Goal: Task Accomplishment & Management: Manage account settings

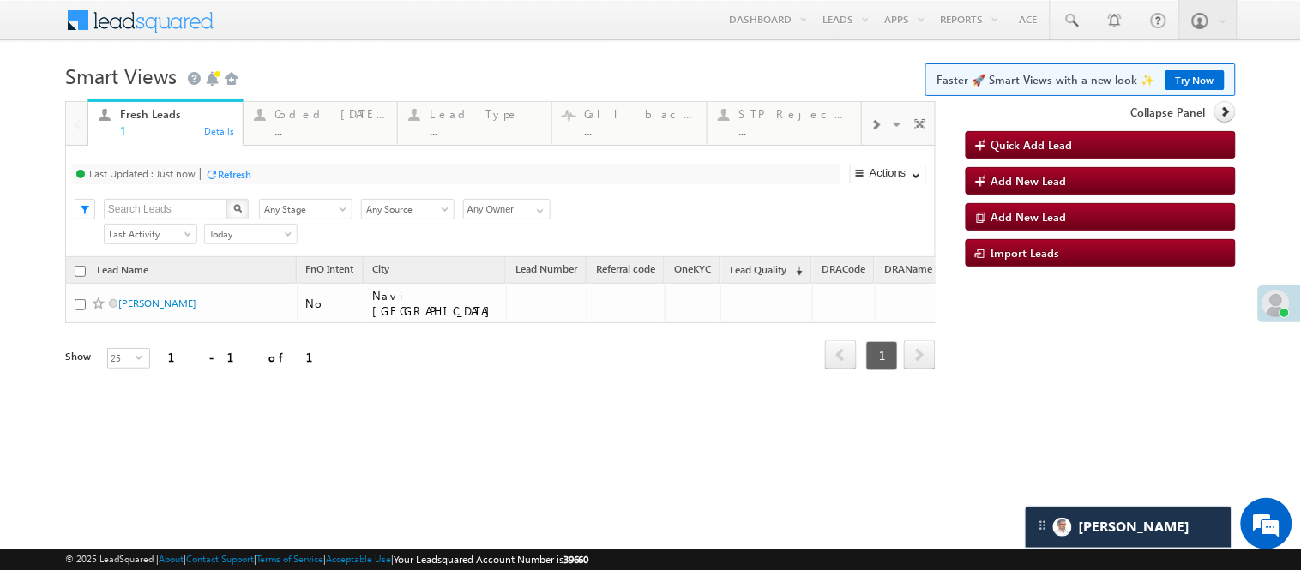
click at [1190, 72] on link "Try Now" at bounding box center [1195, 80] width 59 height 20
click at [337, 129] on div "..." at bounding box center [331, 130] width 112 height 13
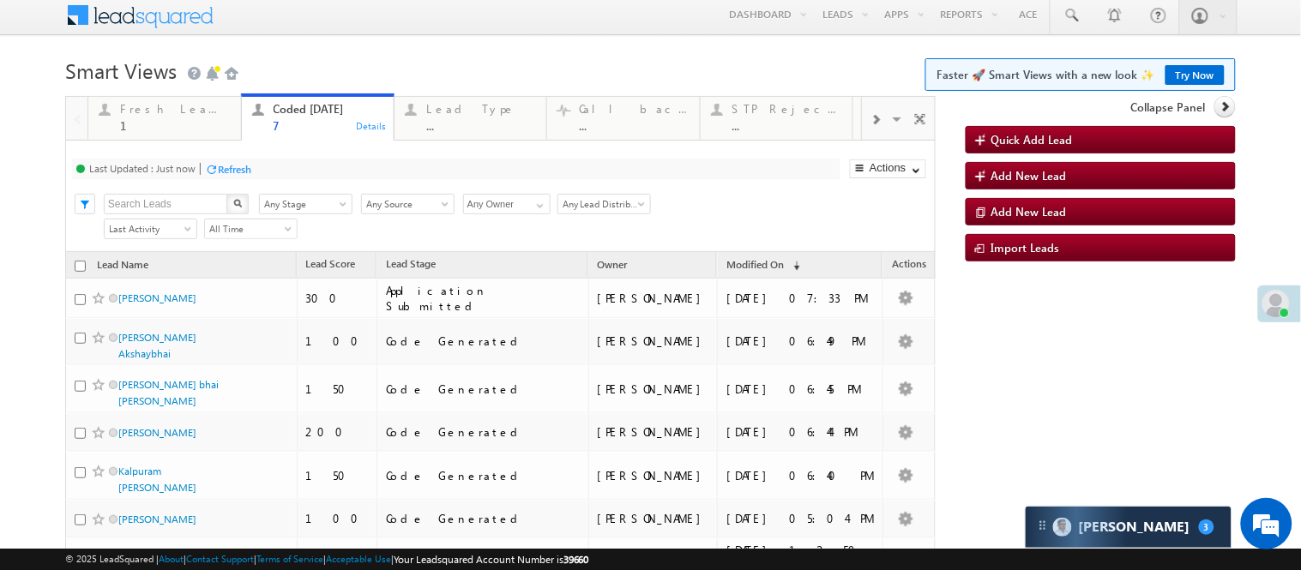
scroll to position [4, 0]
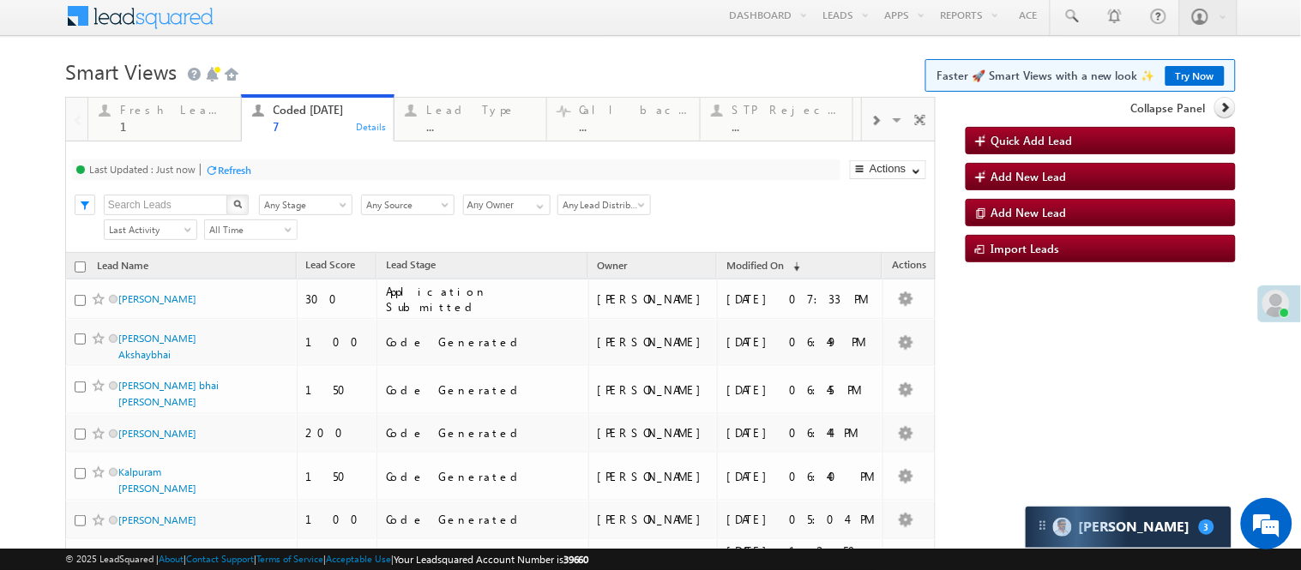
click at [400, 55] on h1 "Smart Views Getting Started Faster 🚀 Smart Views with a new look ✨ Try Now" at bounding box center [650, 69] width 1171 height 33
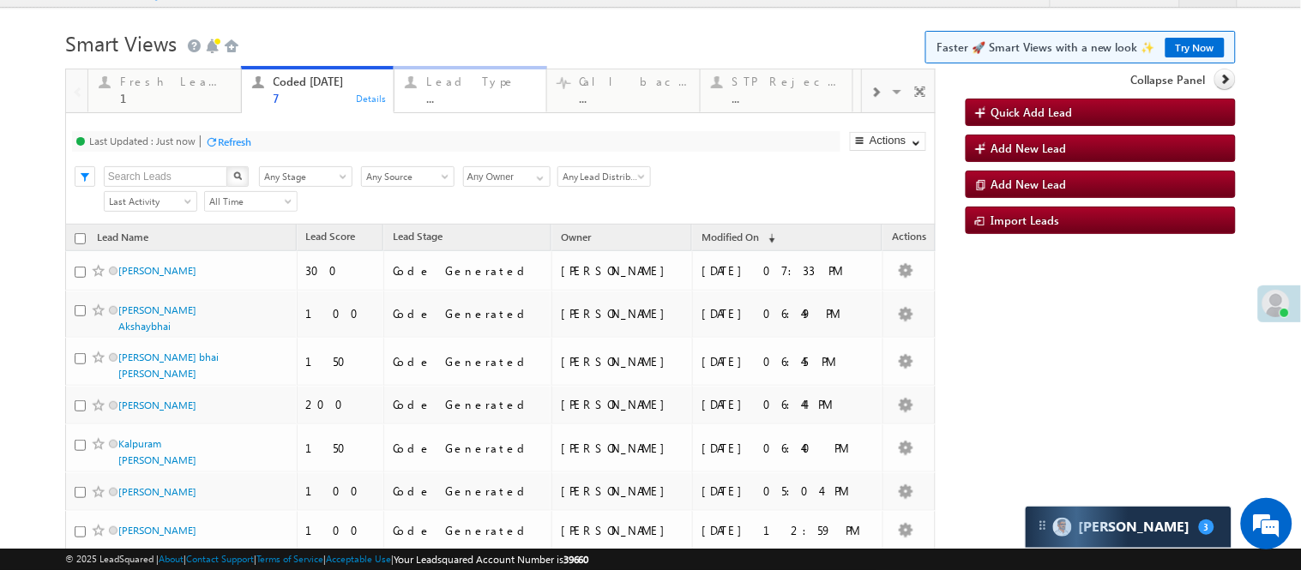
scroll to position [0, 0]
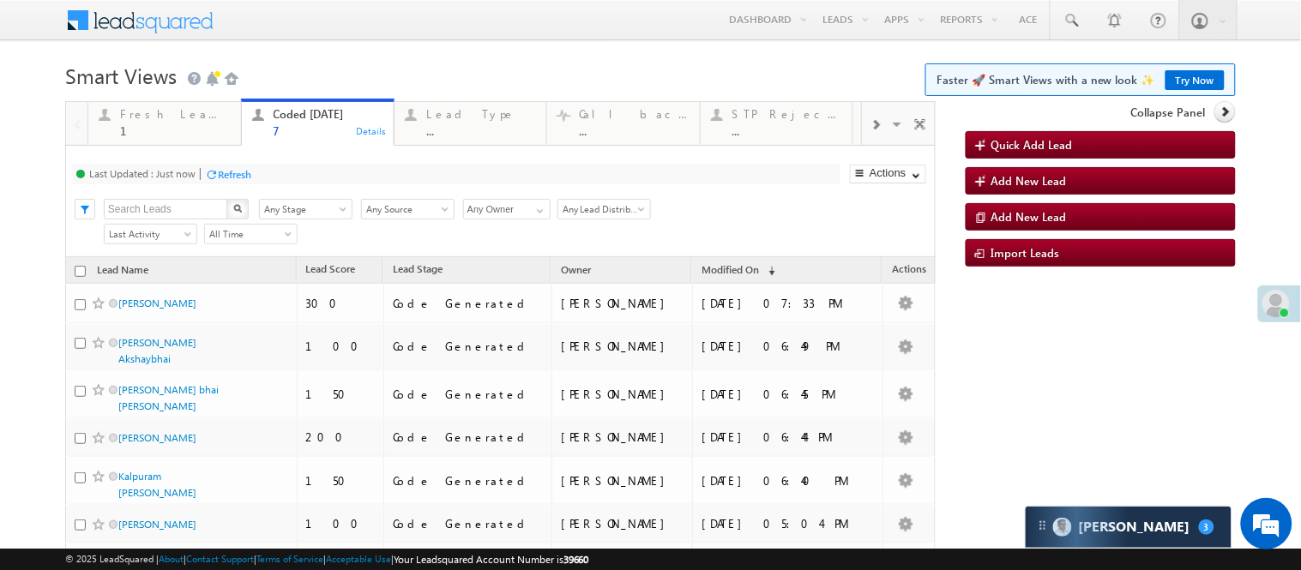
click at [457, 52] on body "Menu Nisha Anand Yadav Nisha .Yada v@ang elbro king. com" at bounding box center [650, 339] width 1301 height 678
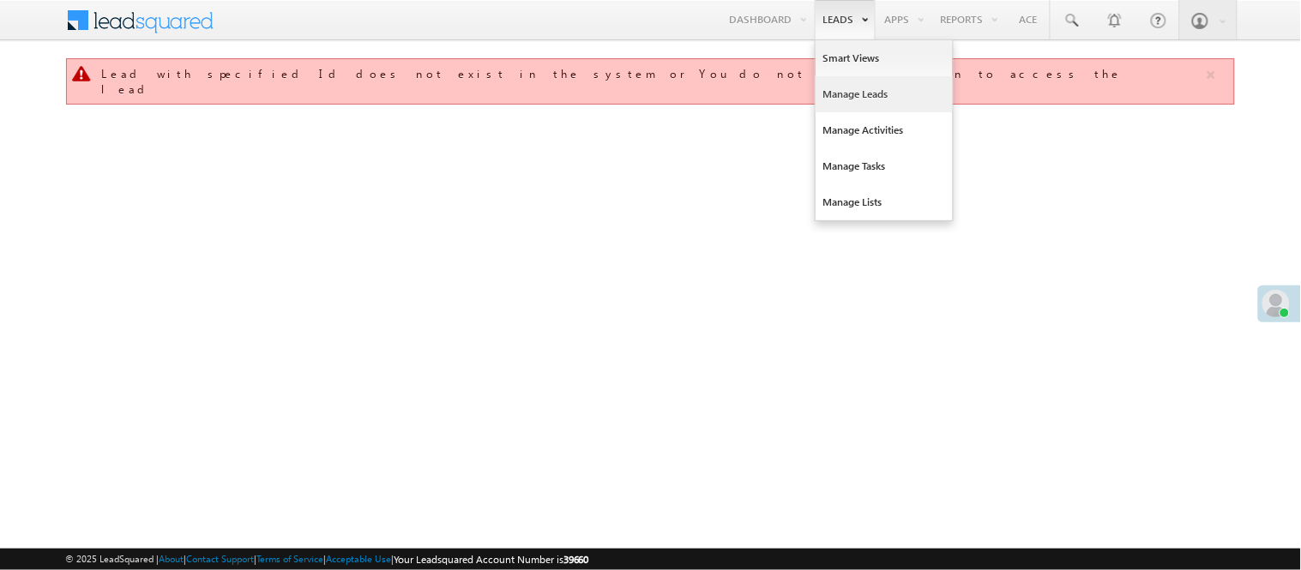
click at [853, 93] on link "Manage Leads" at bounding box center [884, 94] width 137 height 36
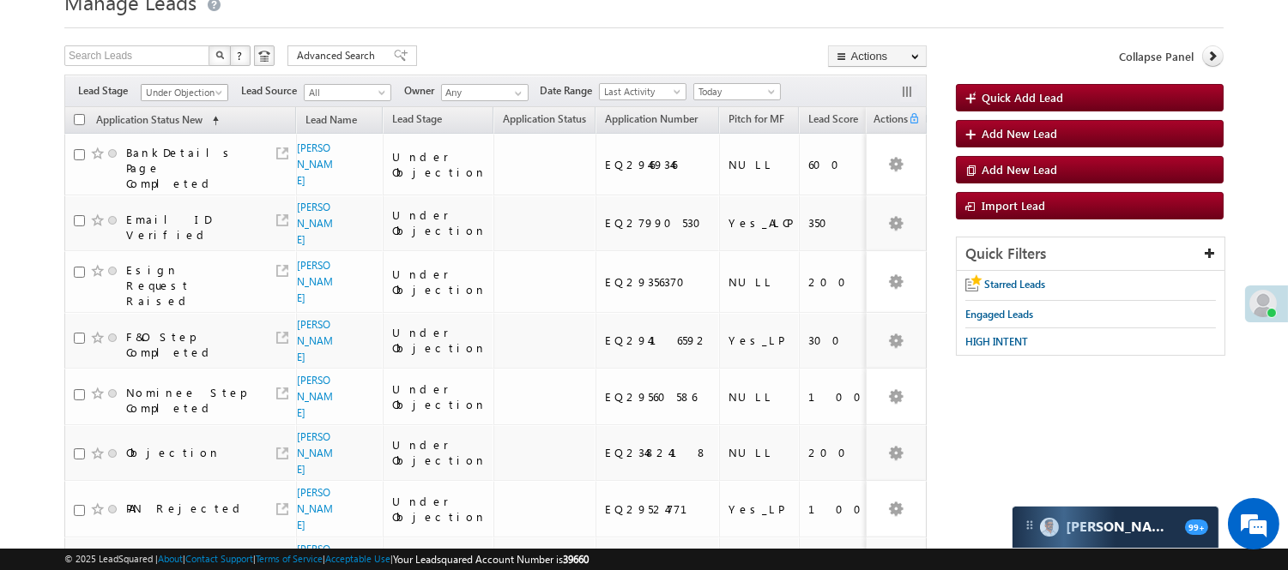
click at [194, 87] on span "Under Objection" at bounding box center [182, 92] width 81 height 15
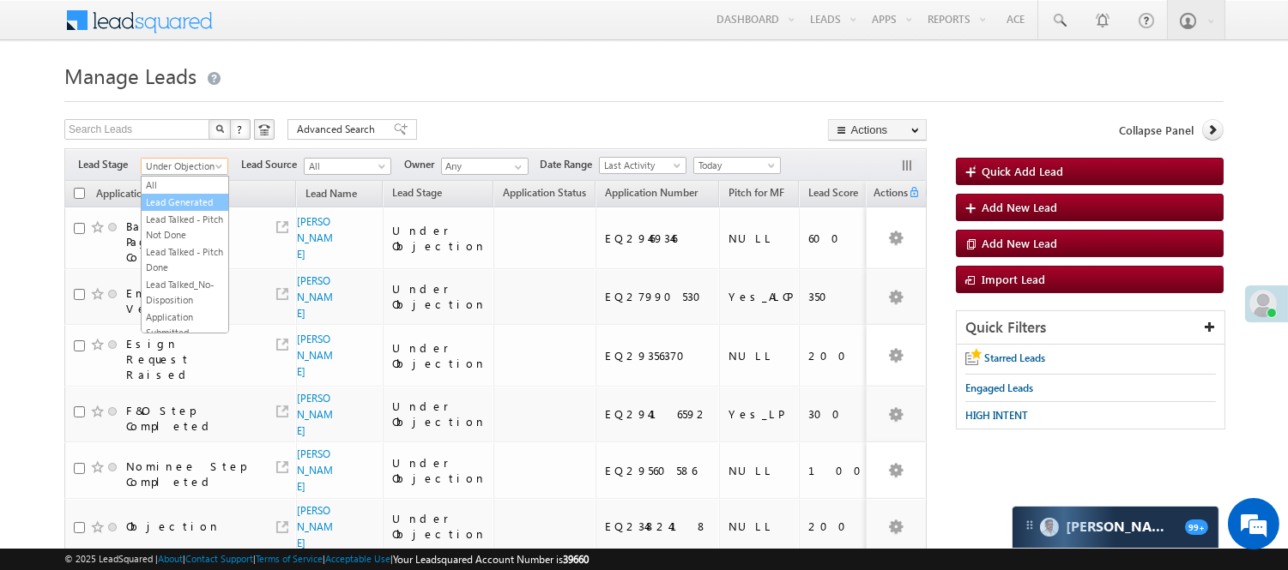
click at [190, 207] on link "Lead Generated" at bounding box center [185, 202] width 87 height 15
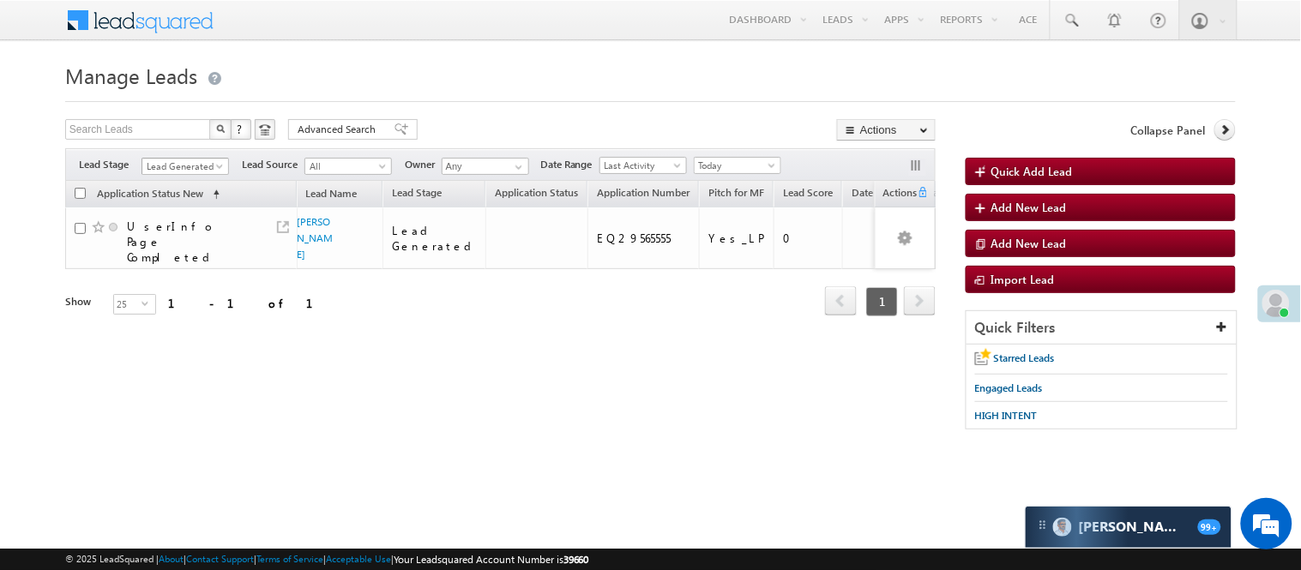
click at [182, 167] on span "Lead Generated" at bounding box center [182, 166] width 81 height 15
click at [317, 226] on link "[PERSON_NAME]" at bounding box center [316, 237] width 36 height 45
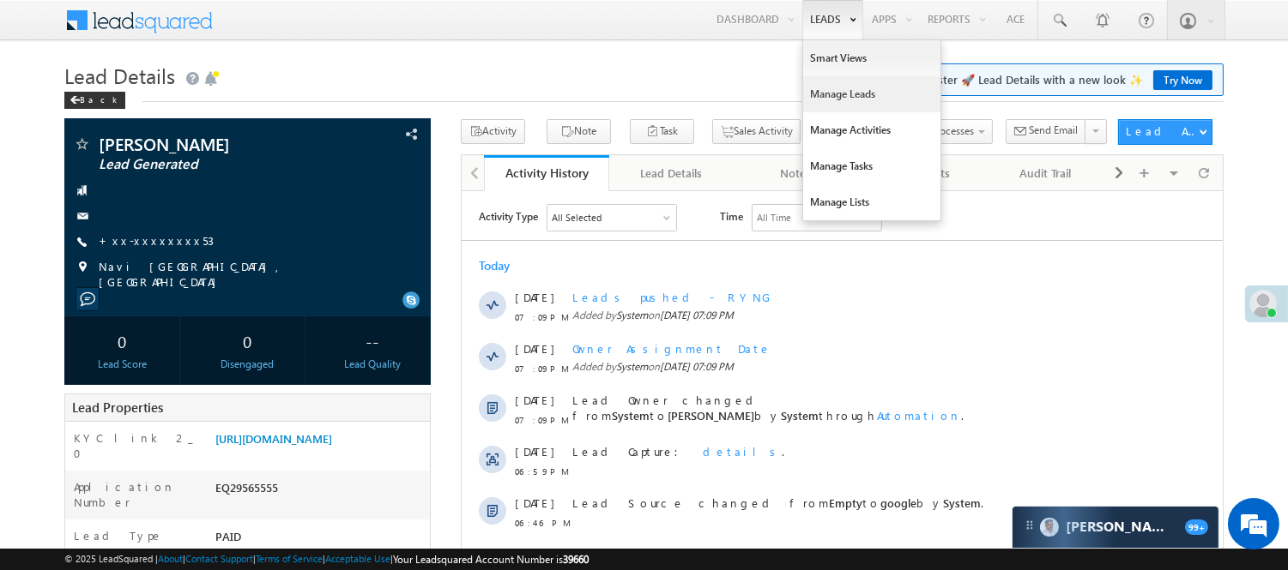
click at [841, 108] on link "Manage Leads" at bounding box center [871, 94] width 137 height 36
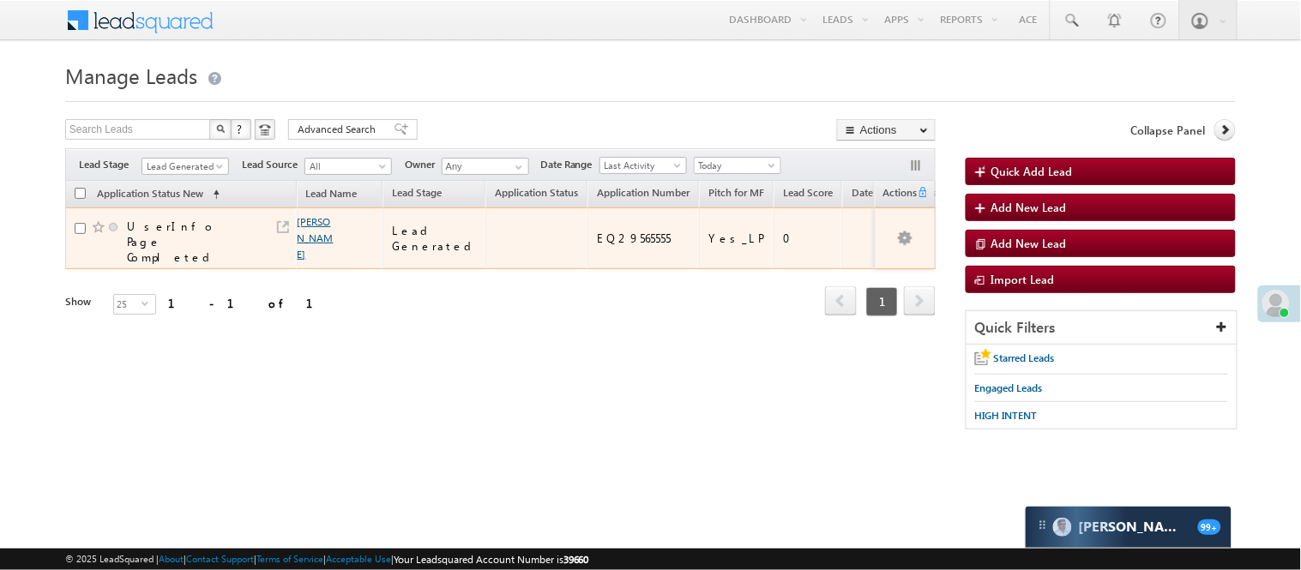
click at [303, 225] on link "[PERSON_NAME]" at bounding box center [316, 237] width 36 height 45
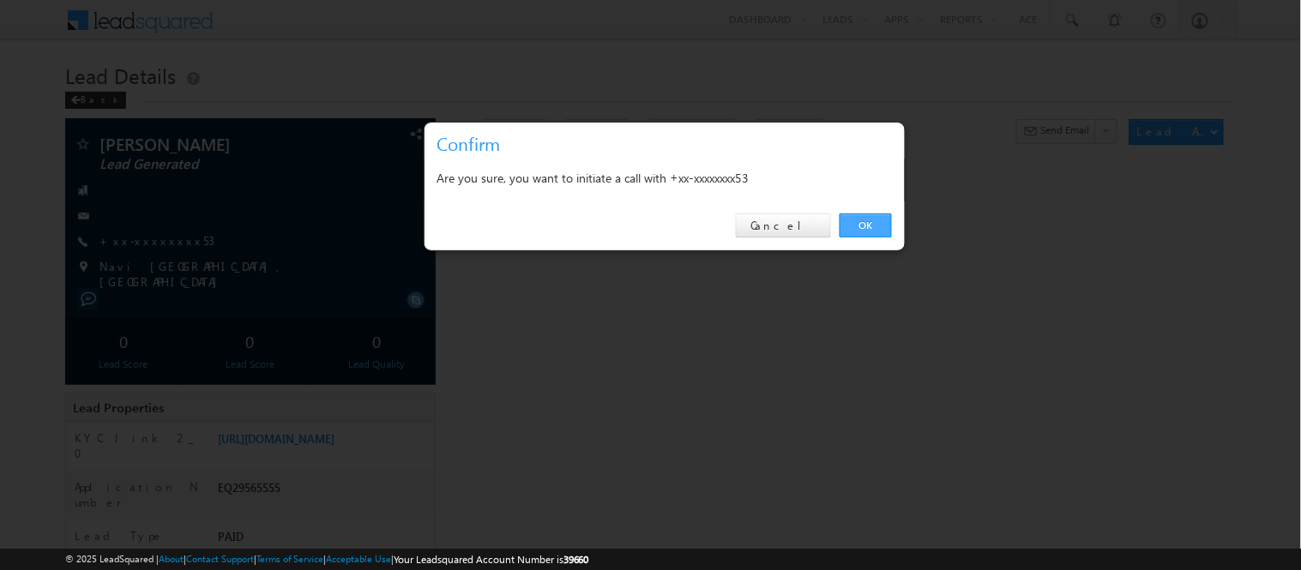
click at [868, 228] on link "OK" at bounding box center [866, 226] width 52 height 24
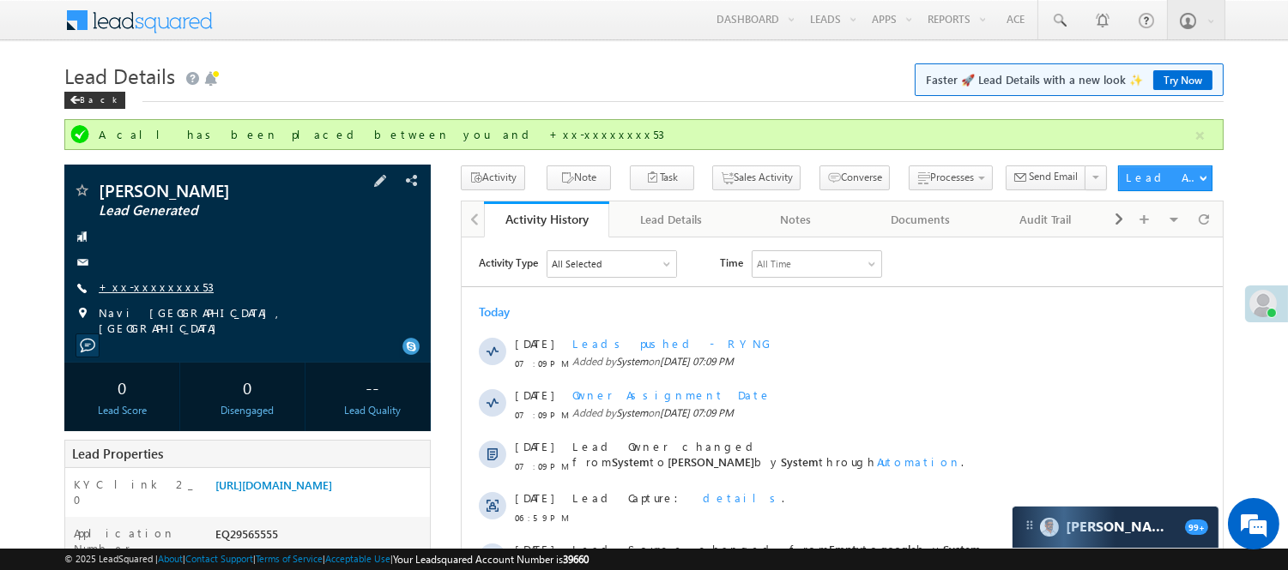
click at [137, 293] on link "+xx-xxxxxxxx53" at bounding box center [156, 287] width 115 height 15
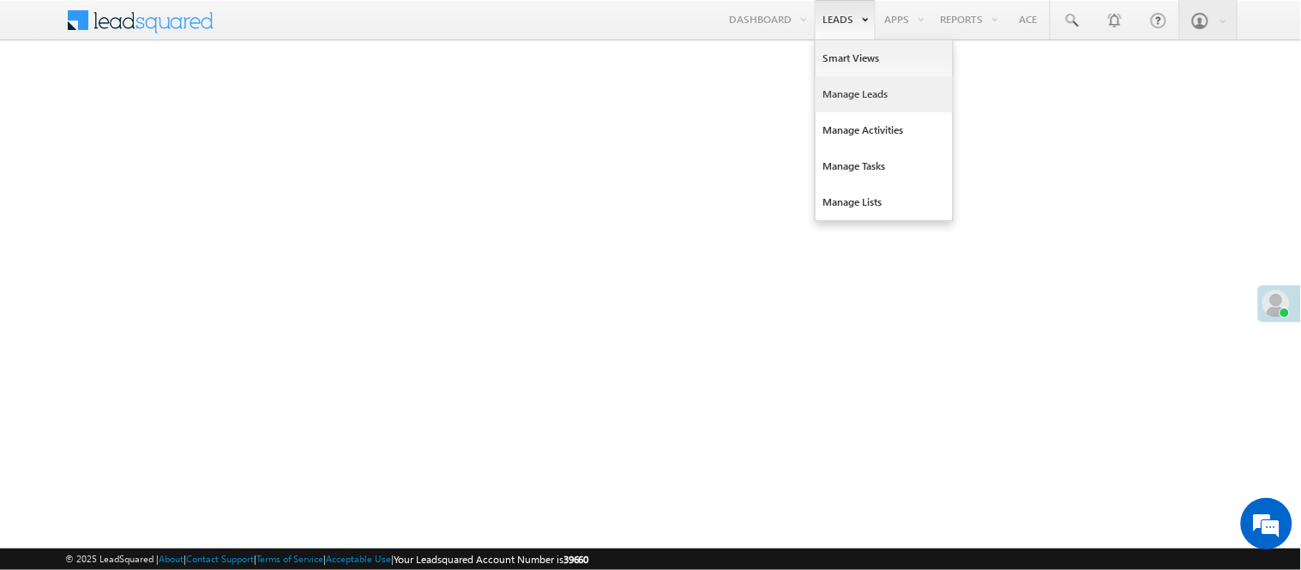
click at [844, 96] on link "Manage Leads" at bounding box center [884, 94] width 137 height 36
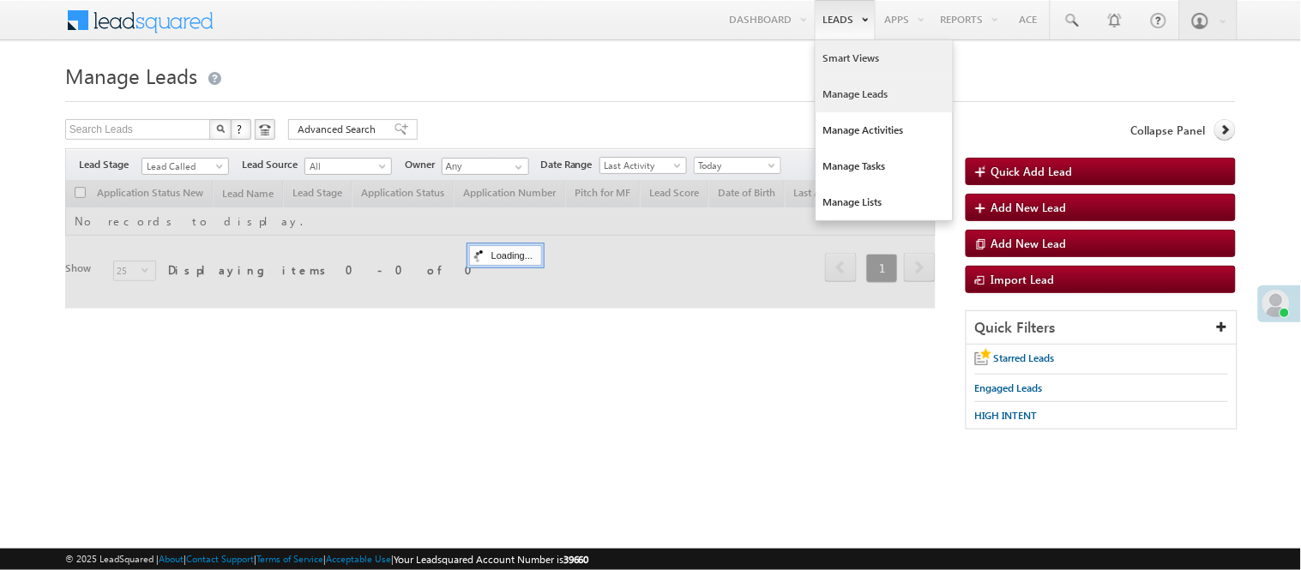
click at [858, 52] on link "Smart Views" at bounding box center [884, 58] width 137 height 36
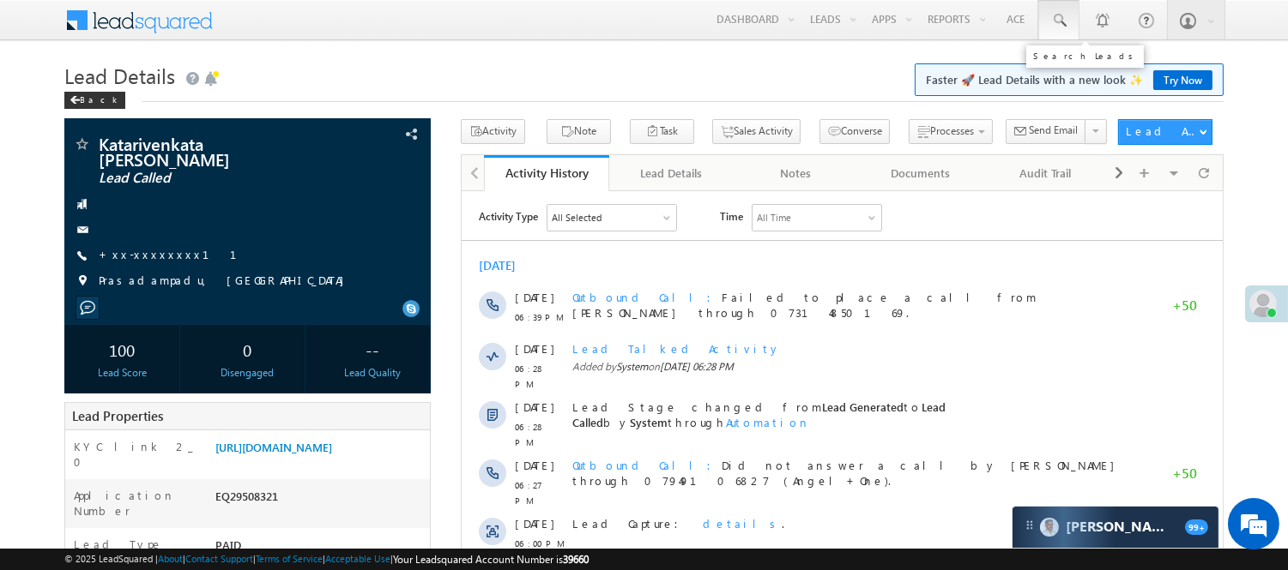
click at [1046, 11] on link at bounding box center [1058, 19] width 41 height 39
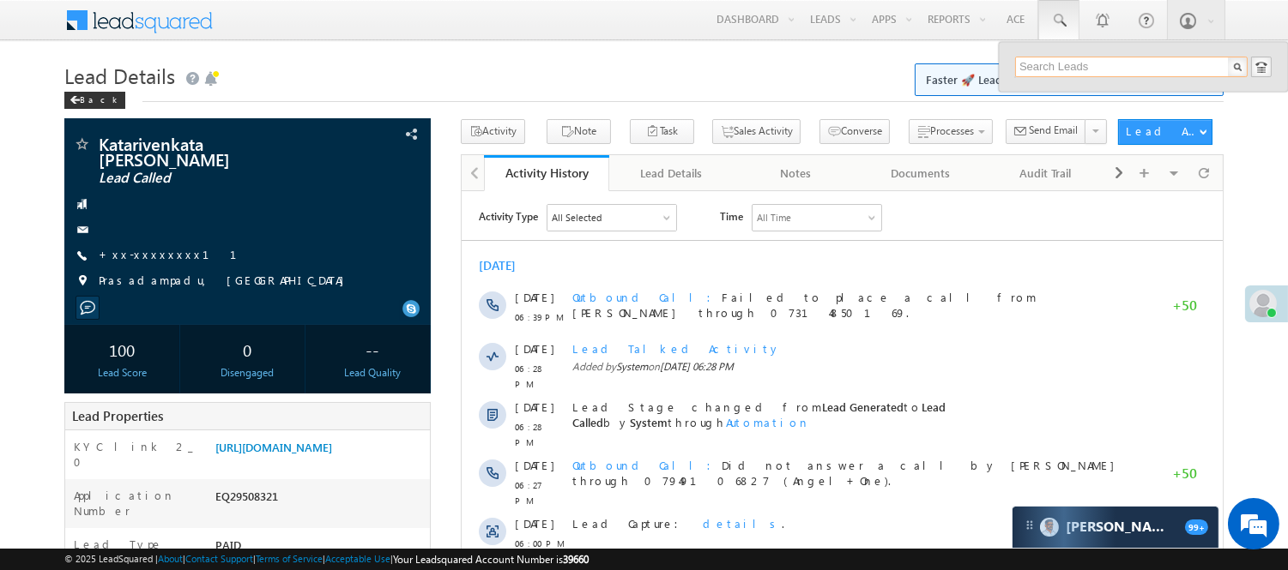
click at [1094, 67] on input "text" at bounding box center [1131, 67] width 232 height 21
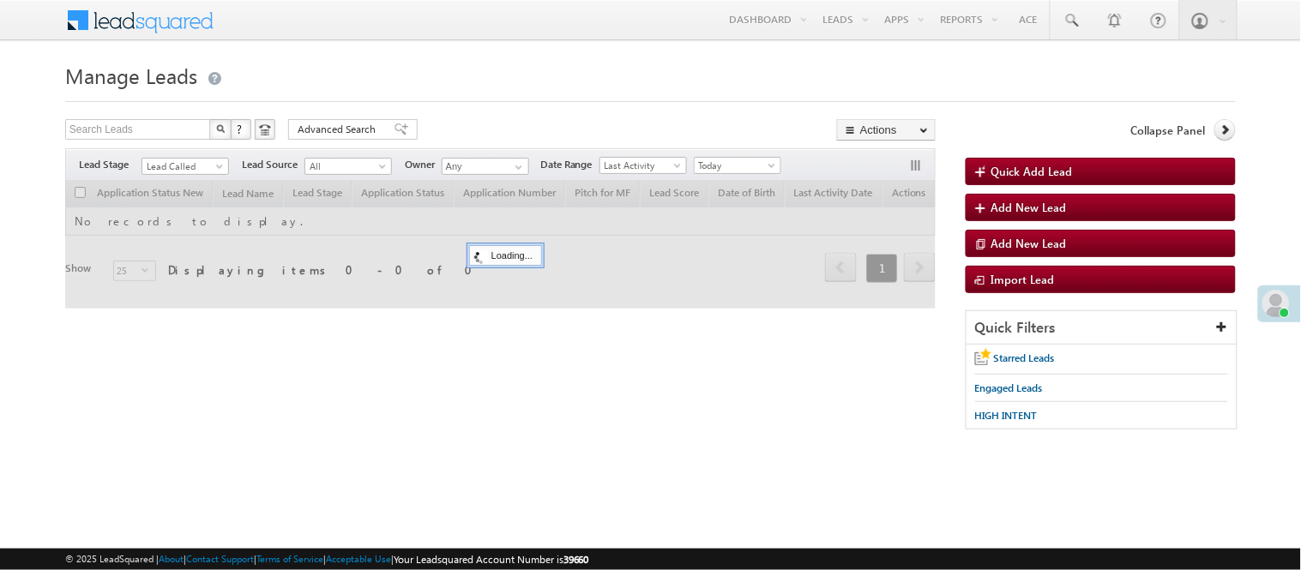
click at [163, 163] on span "Lead Called" at bounding box center [182, 166] width 81 height 15
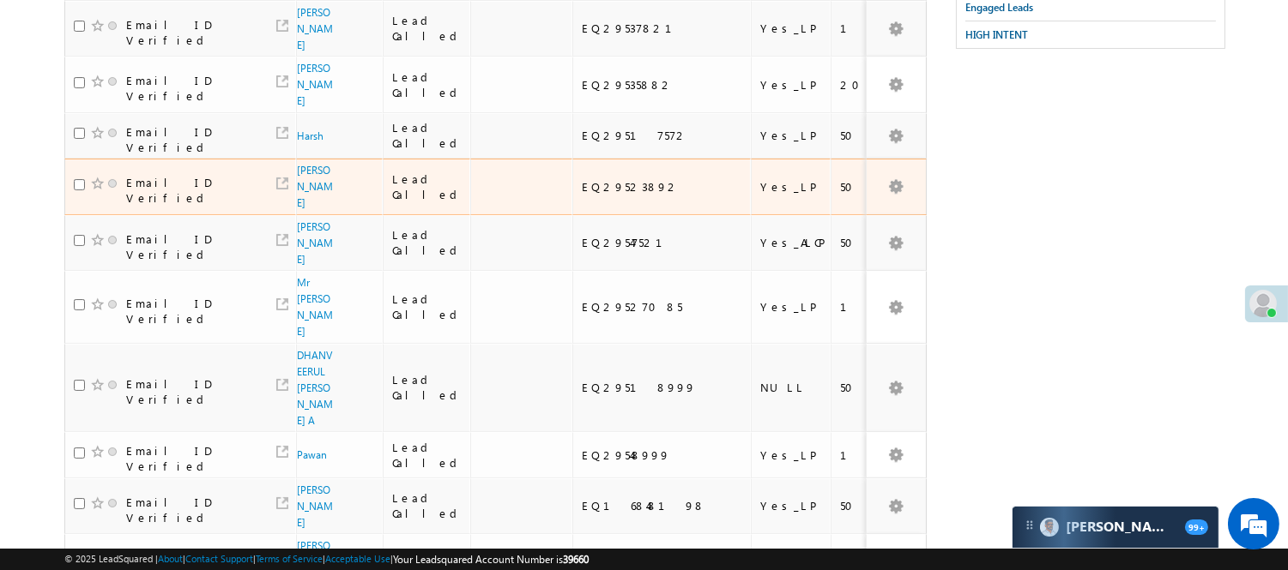
scroll to position [571, 0]
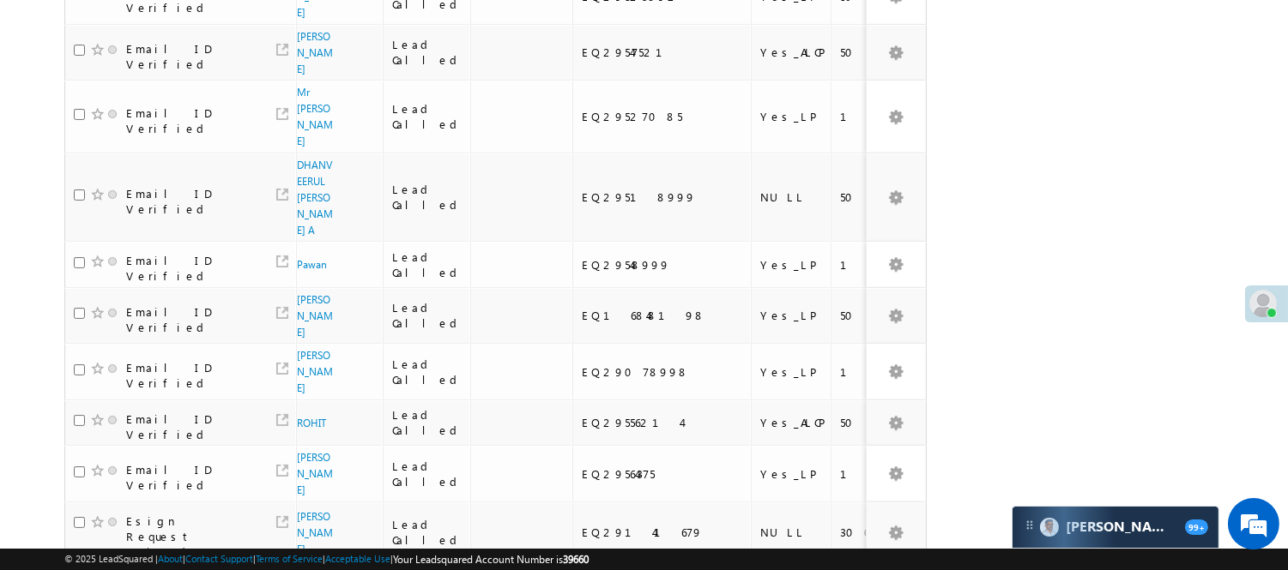
click at [1268, 89] on body "Menu Nisha Anand Yadav Nisha .Yada v@ang elbro king. com" at bounding box center [644, 334] width 1288 height 1811
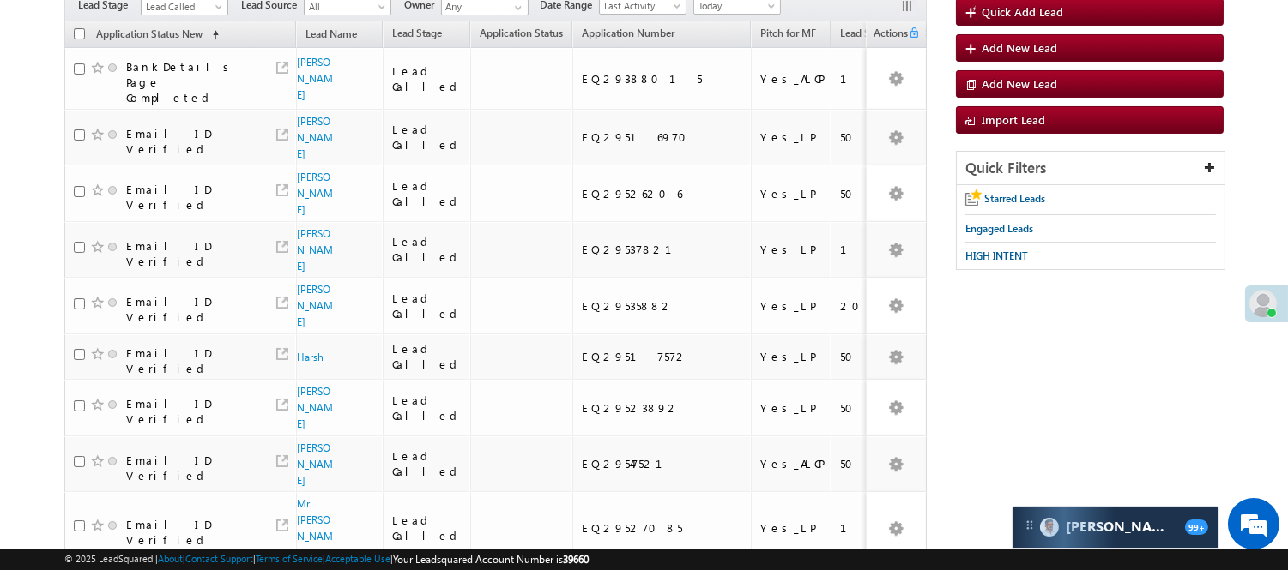
scroll to position [72, 0]
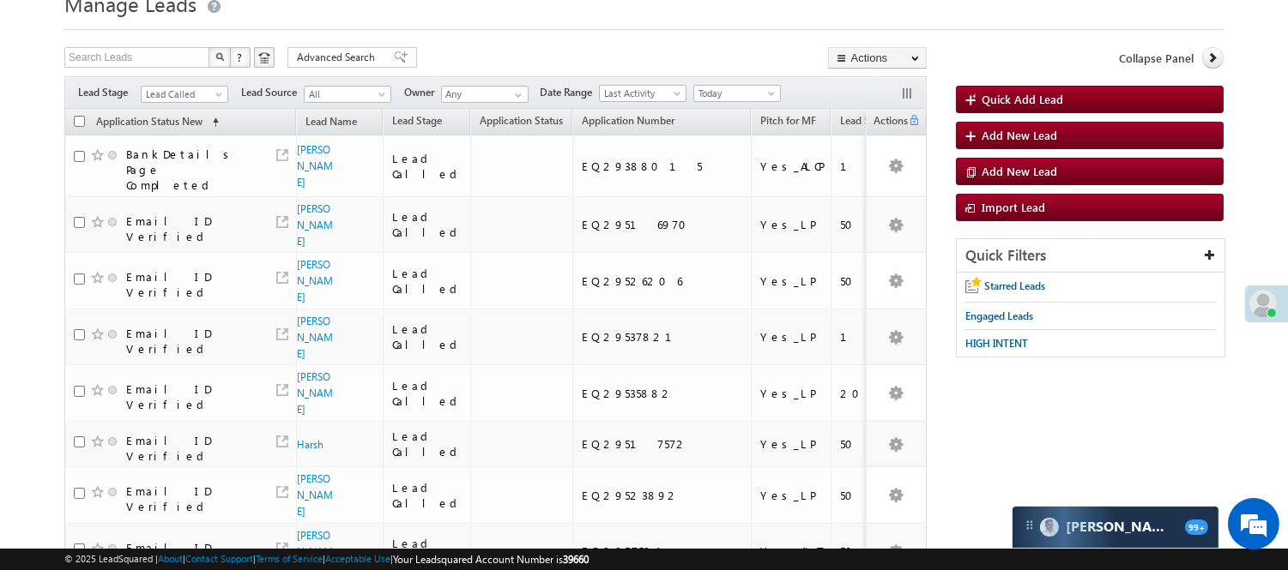
click at [206, 96] on span "Lead Called" at bounding box center [182, 94] width 81 height 15
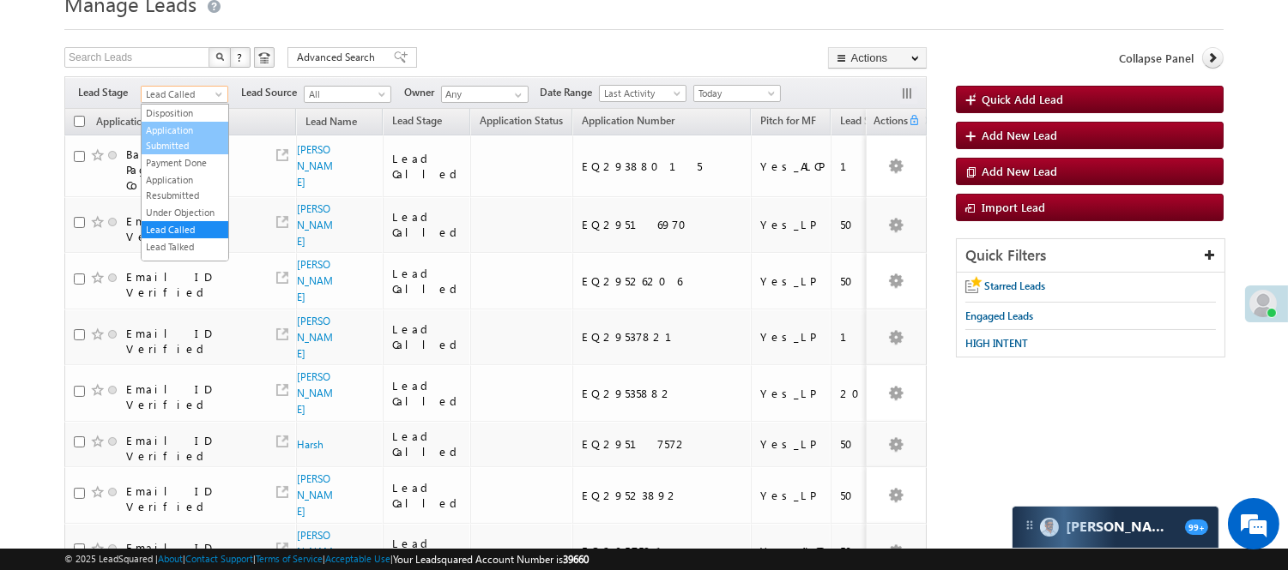
click at [190, 154] on link "Application Submitted" at bounding box center [185, 138] width 87 height 31
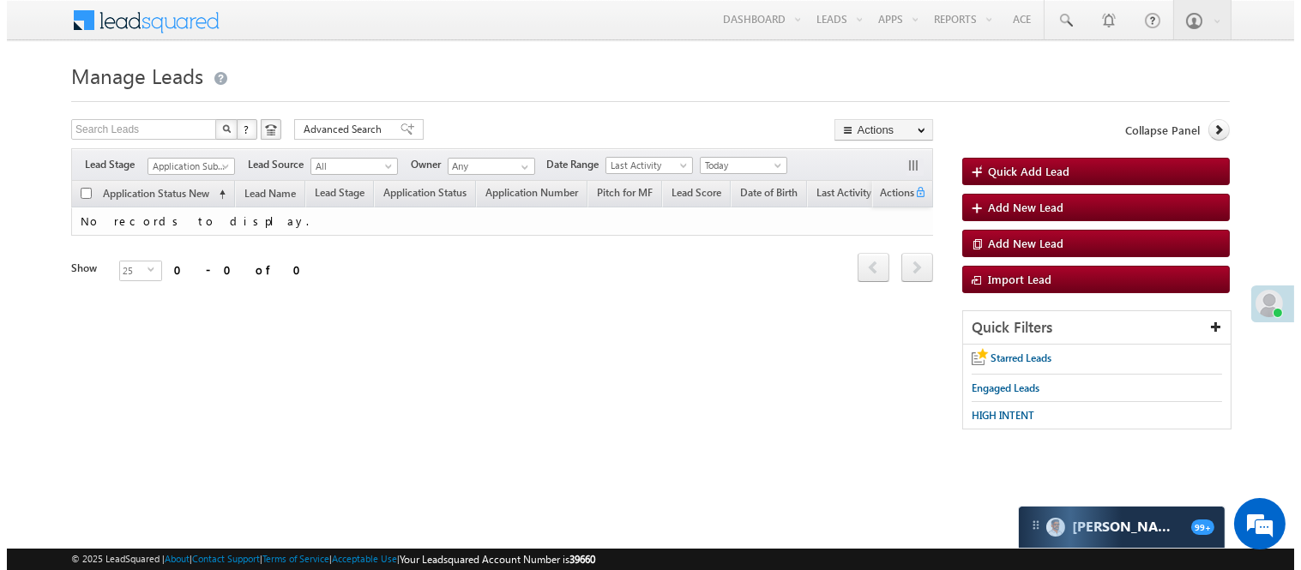
scroll to position [0, 0]
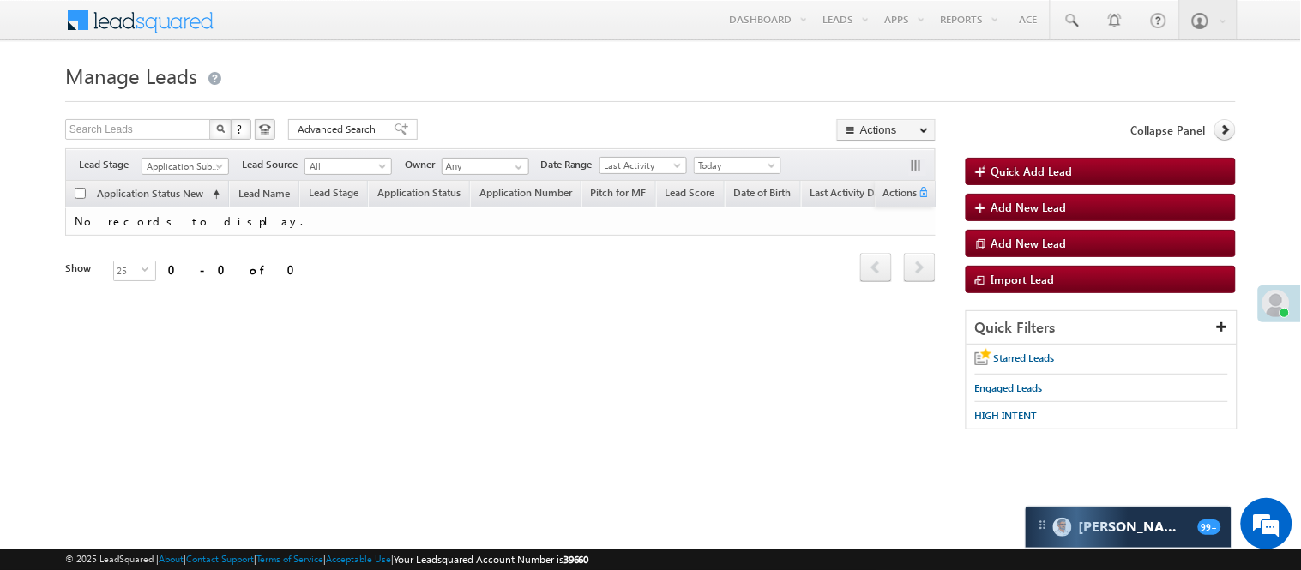
click at [764, 91] on div at bounding box center [650, 96] width 1171 height 11
click at [727, 164] on span "Today" at bounding box center [735, 165] width 81 height 15
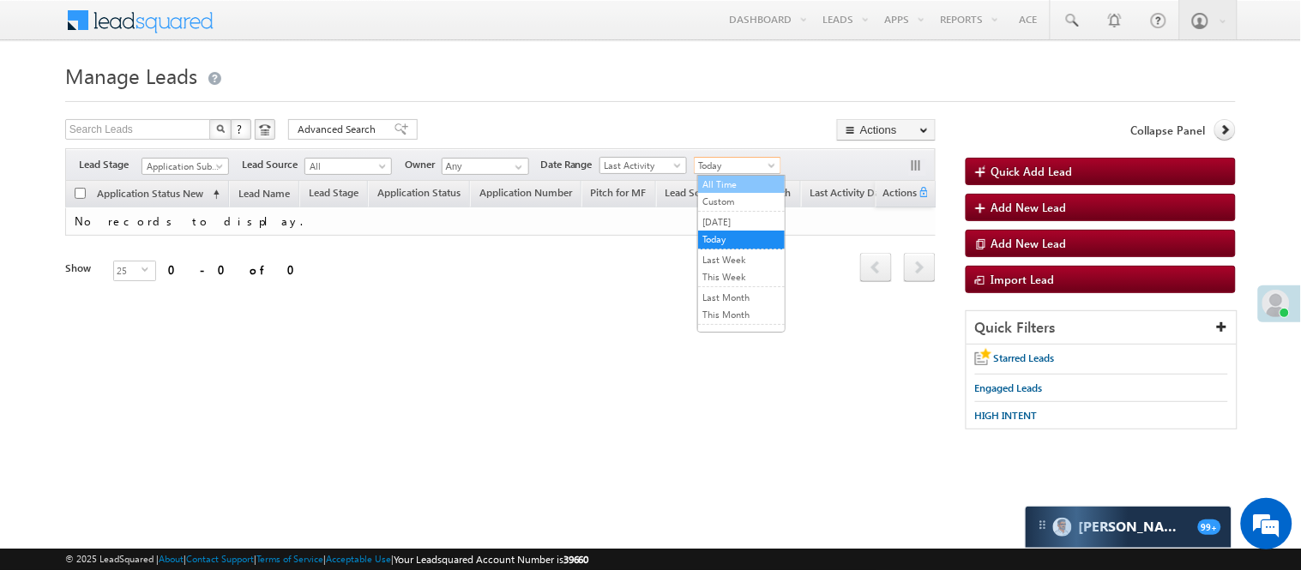
click at [743, 190] on link "All Time" at bounding box center [741, 184] width 87 height 15
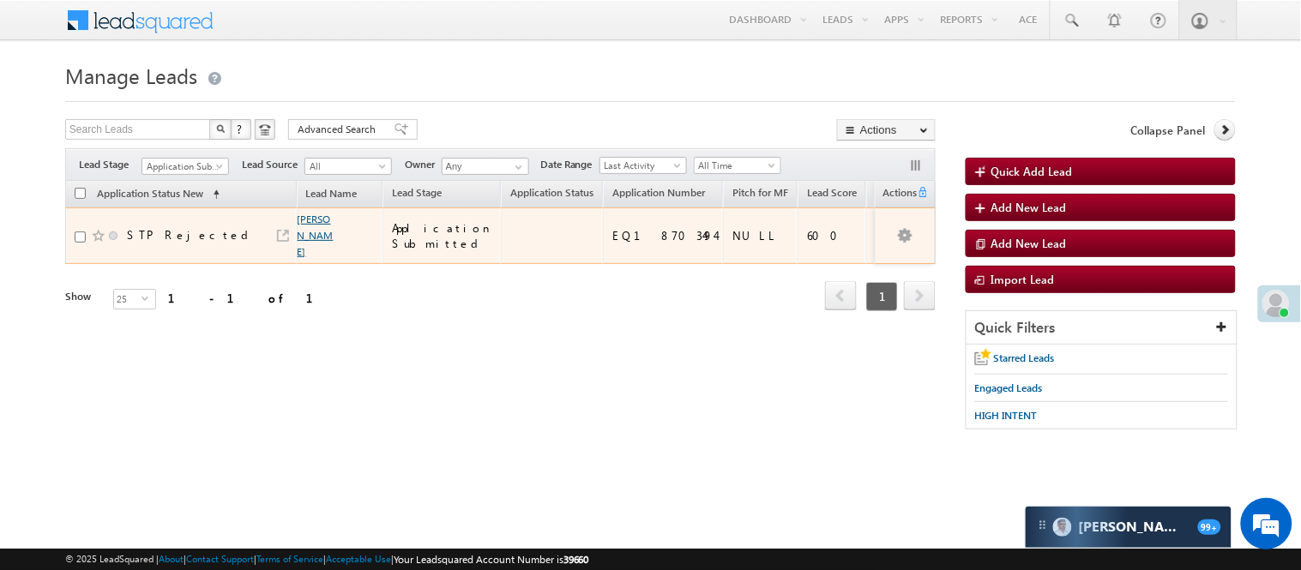
click at [303, 237] on link "Tarun Rajput" at bounding box center [316, 235] width 36 height 45
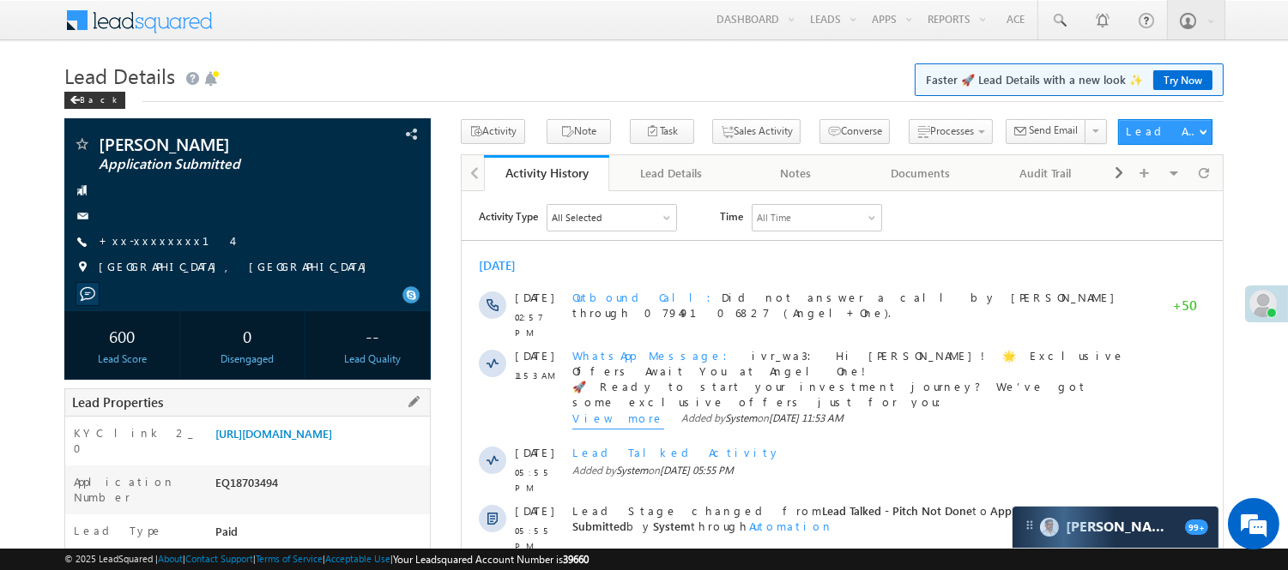
click at [241, 496] on div "EQ18703494" at bounding box center [320, 486] width 219 height 24
copy div "EQ18703494"
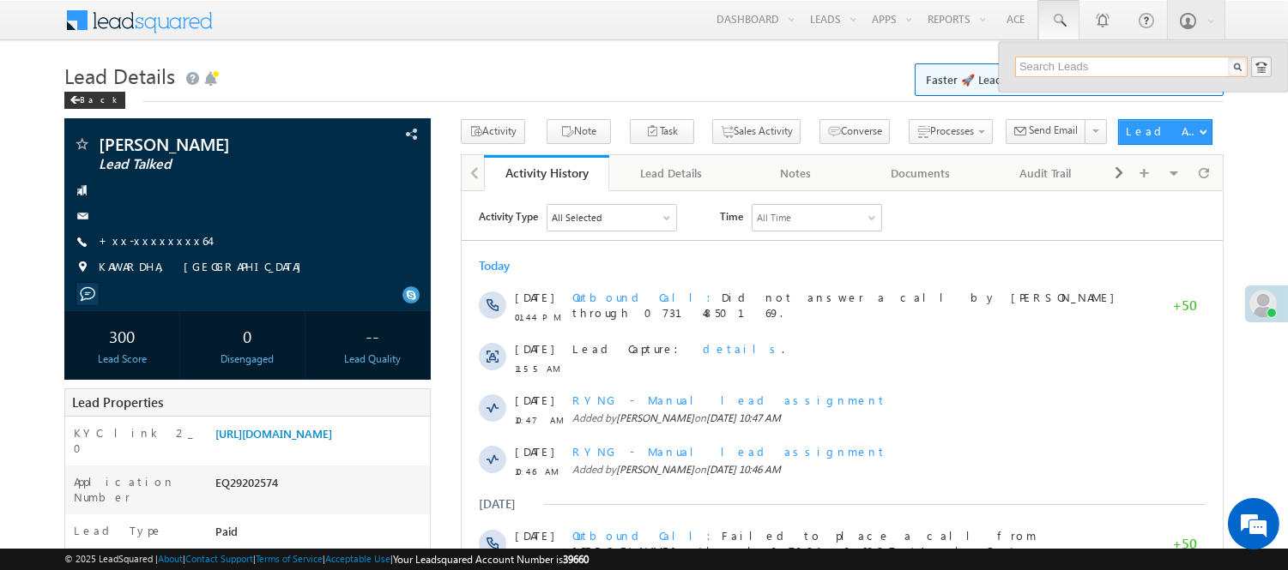
click at [1093, 63] on input "text" at bounding box center [1131, 67] width 232 height 21
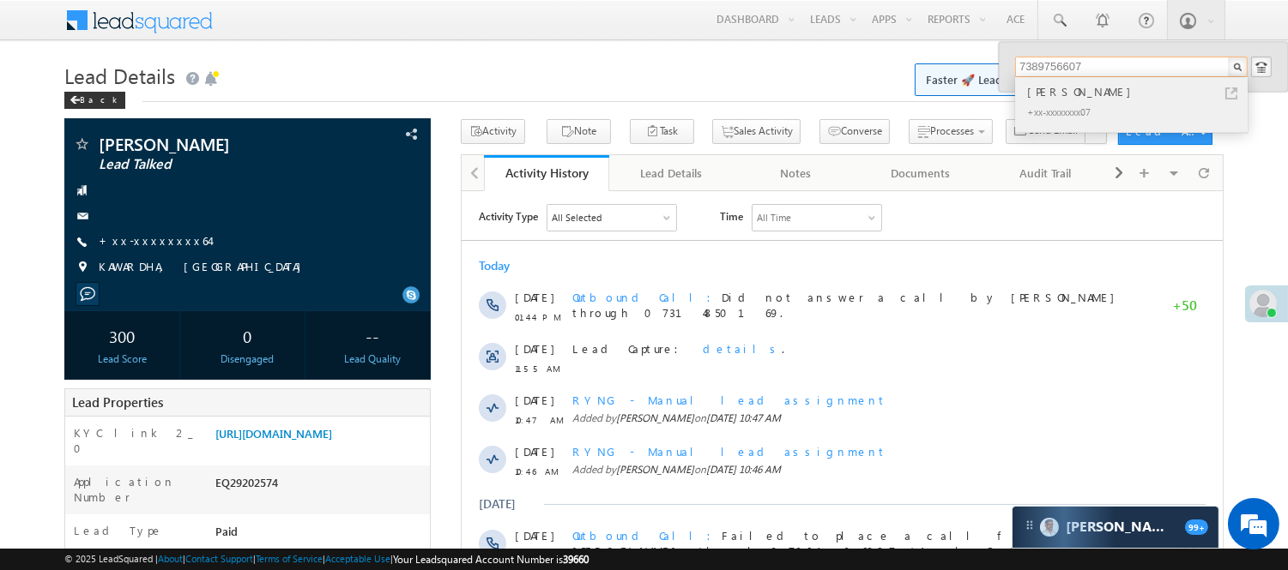
type input "7389756607"
click at [1053, 97] on div "[PERSON_NAME]" at bounding box center [1138, 91] width 230 height 19
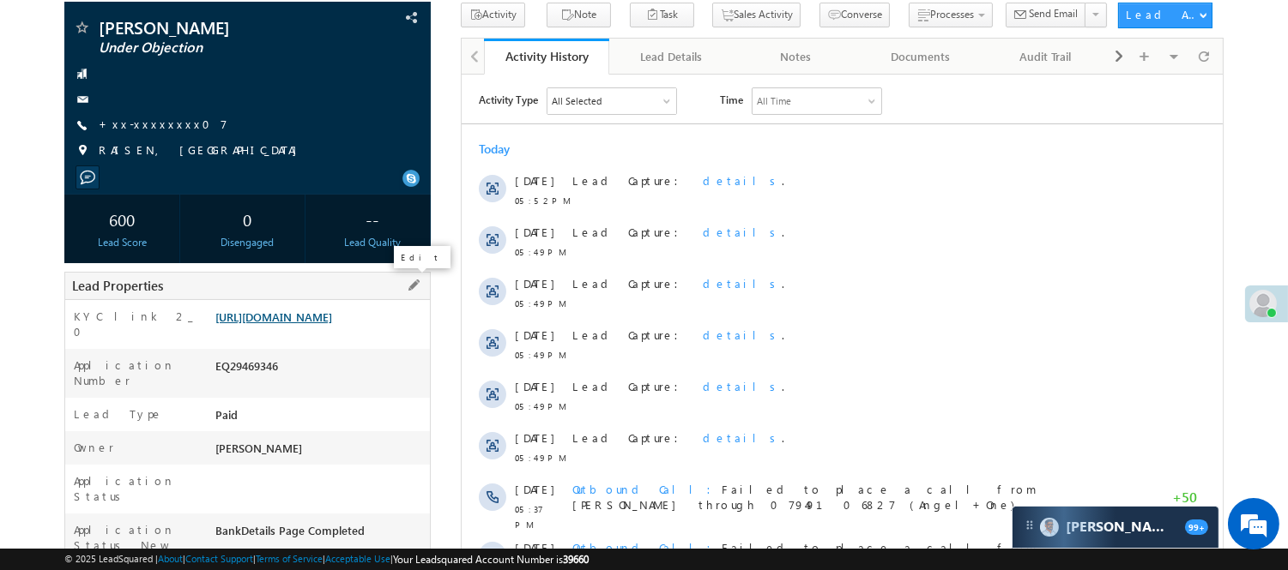
scroll to position [190, 0]
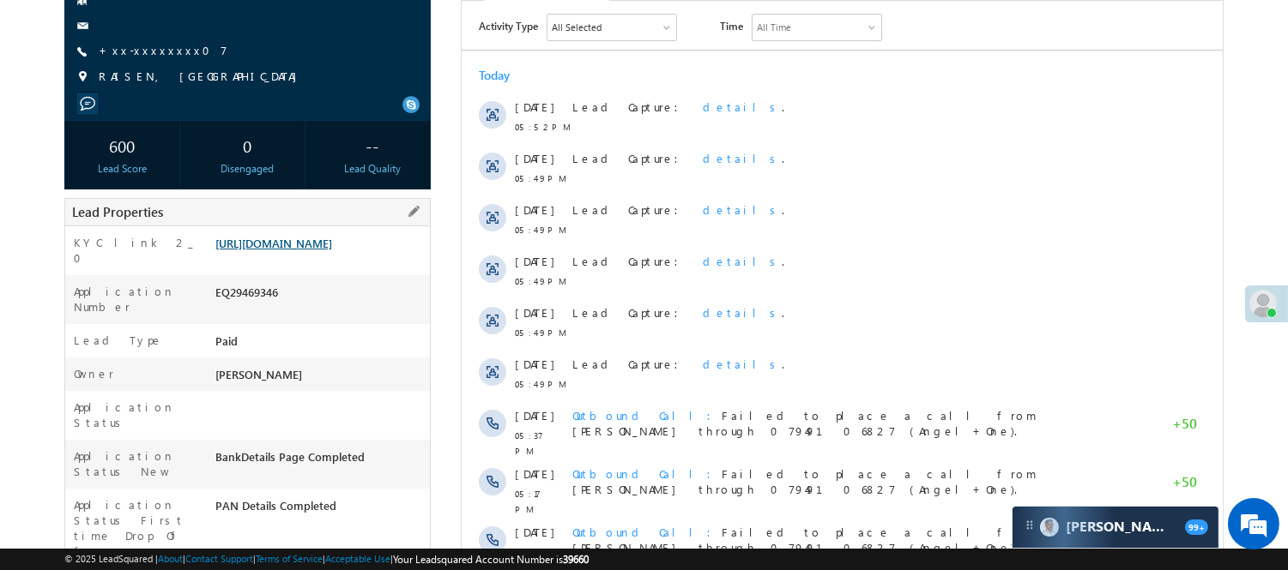
click at [332, 249] on link "[URL][DOMAIN_NAME]" at bounding box center [273, 243] width 117 height 15
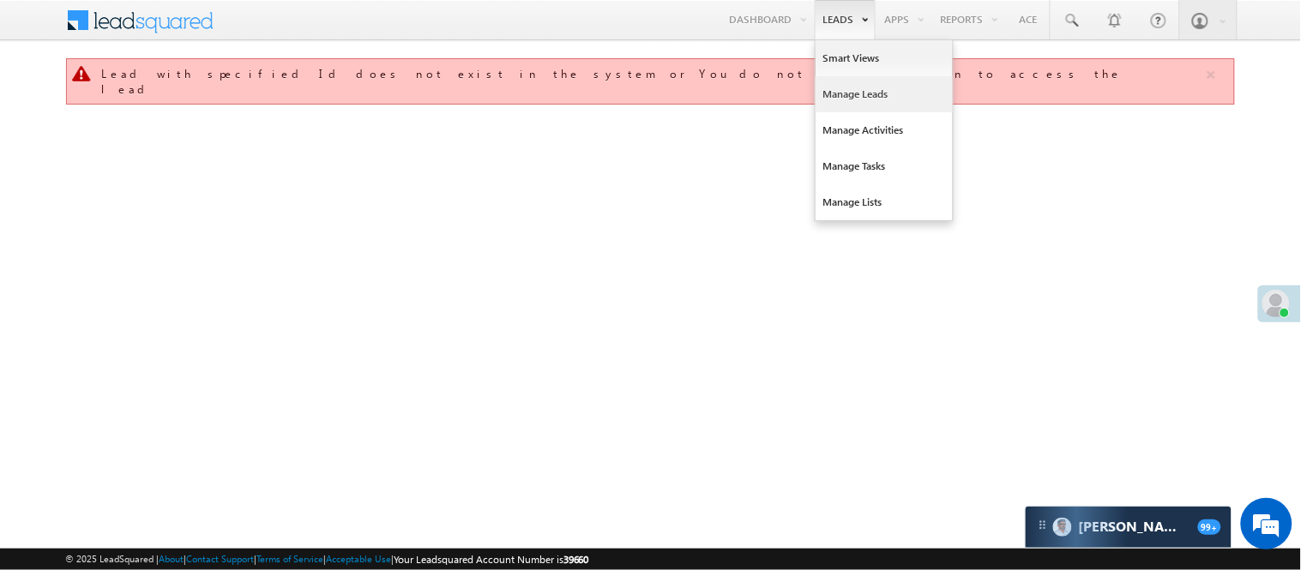
click at [863, 100] on link "Manage Leads" at bounding box center [884, 94] width 137 height 36
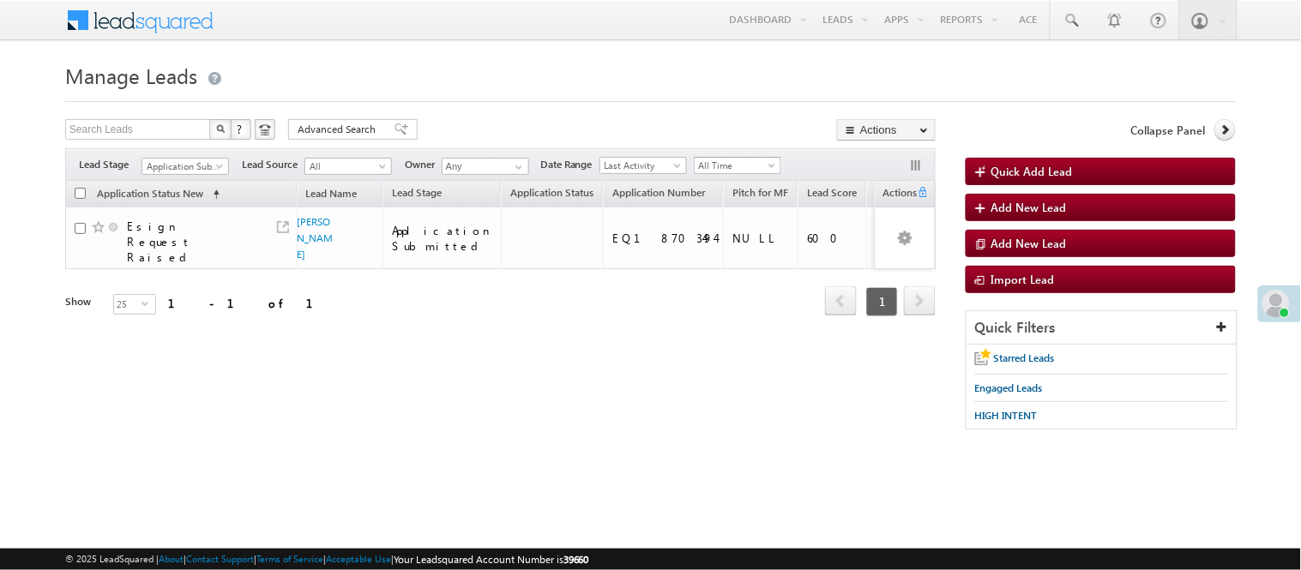
click at [722, 165] on span "All Time" at bounding box center [735, 165] width 81 height 15
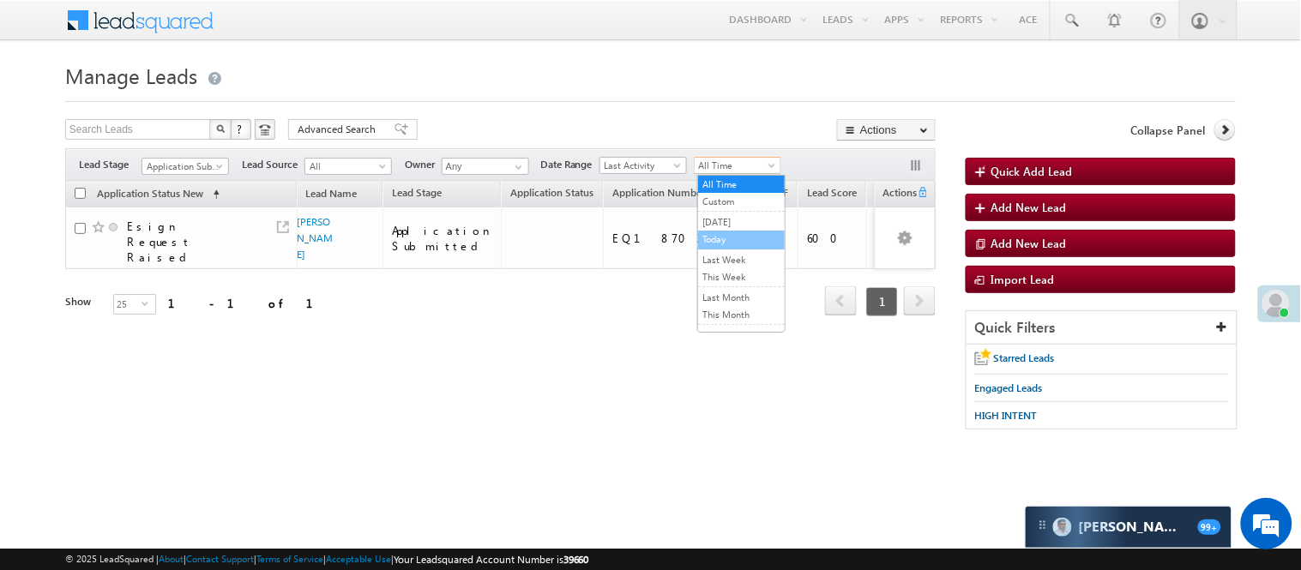
click at [732, 235] on link "Today" at bounding box center [741, 239] width 87 height 15
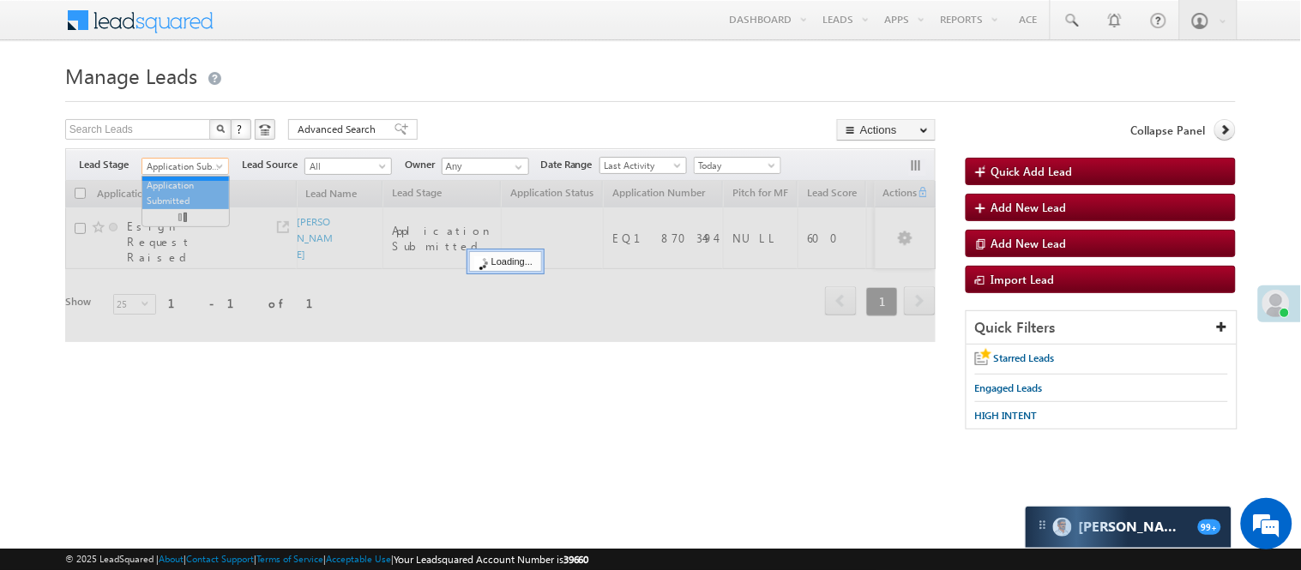
click at [204, 170] on span "Application Submitted" at bounding box center [182, 166] width 81 height 15
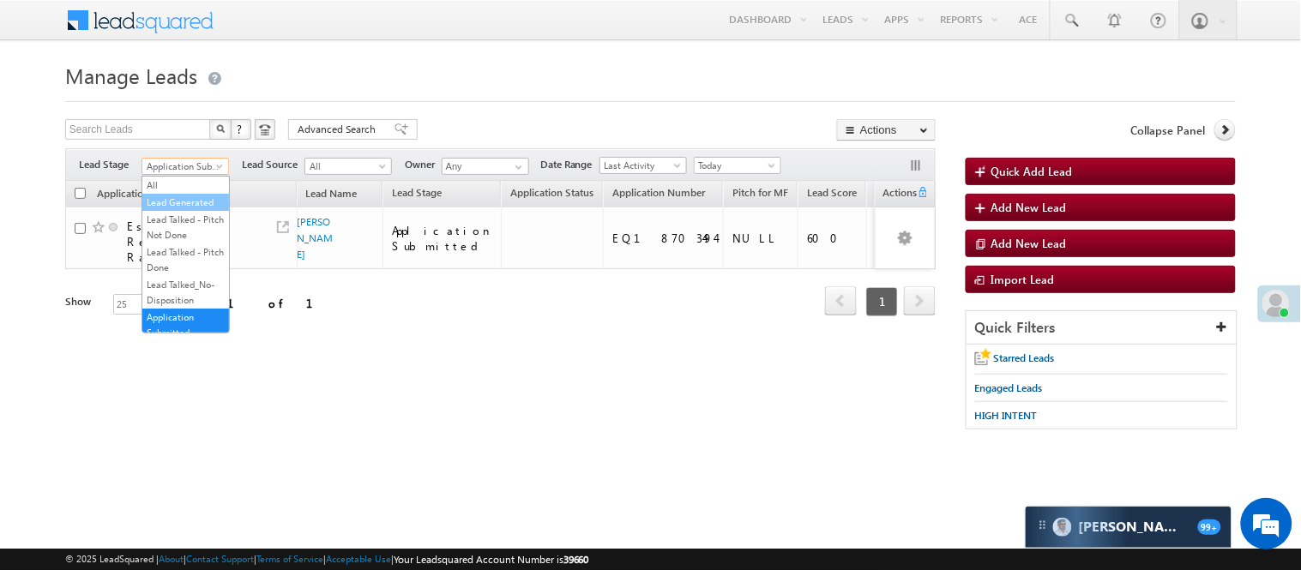
click at [155, 210] on link "Lead Generated" at bounding box center [185, 202] width 87 height 15
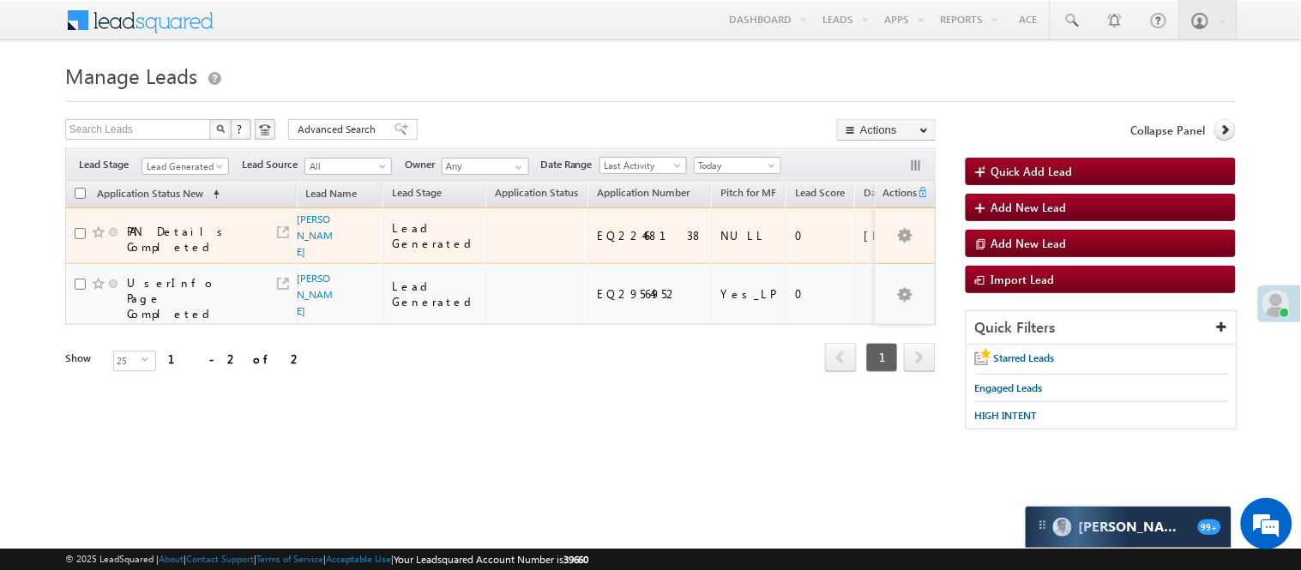
click at [311, 237] on td "[PERSON_NAME]" at bounding box center [340, 236] width 87 height 57
click at [311, 232] on link "[PERSON_NAME]" at bounding box center [316, 235] width 36 height 45
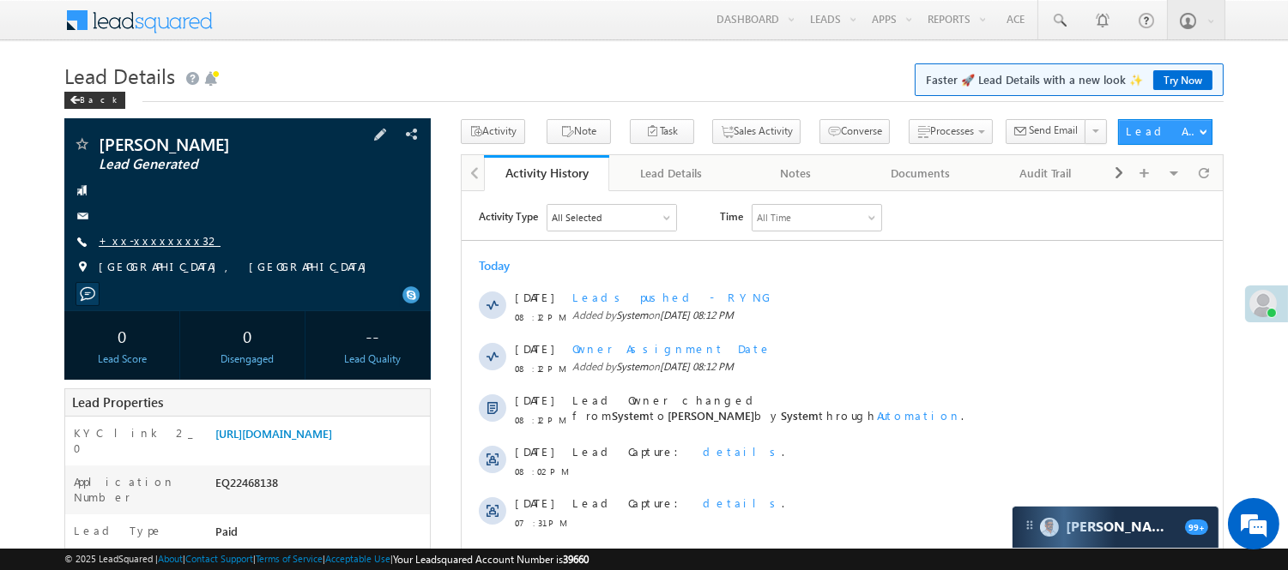
click at [152, 244] on link "+xx-xxxxxxxx32" at bounding box center [160, 240] width 122 height 15
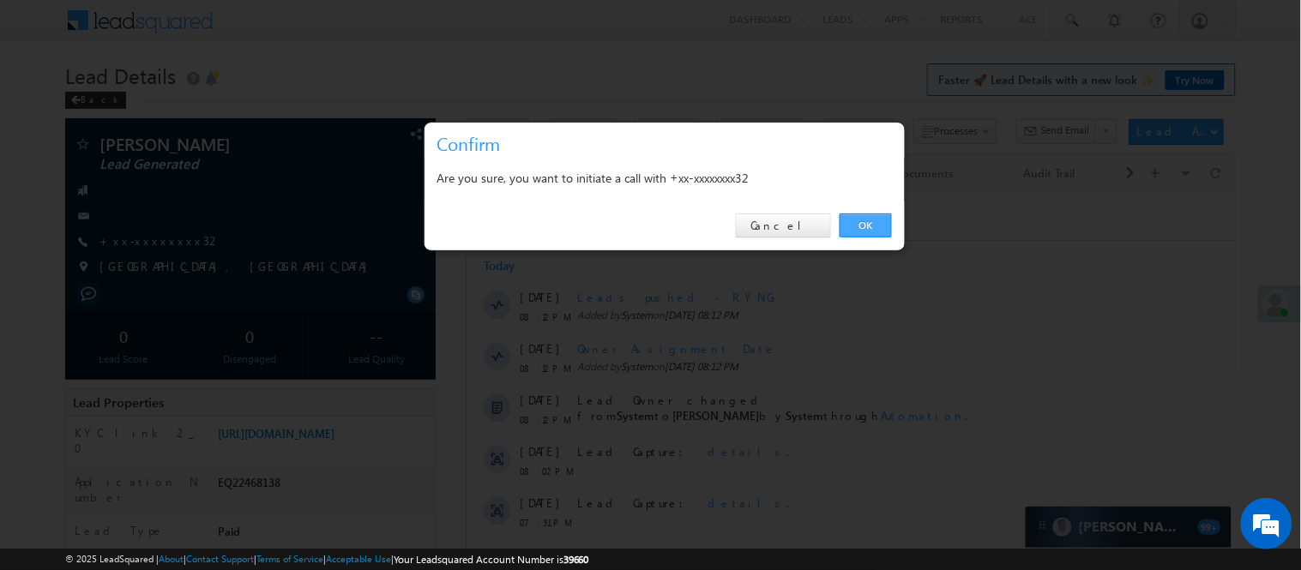
click at [865, 225] on link "OK" at bounding box center [866, 226] width 52 height 24
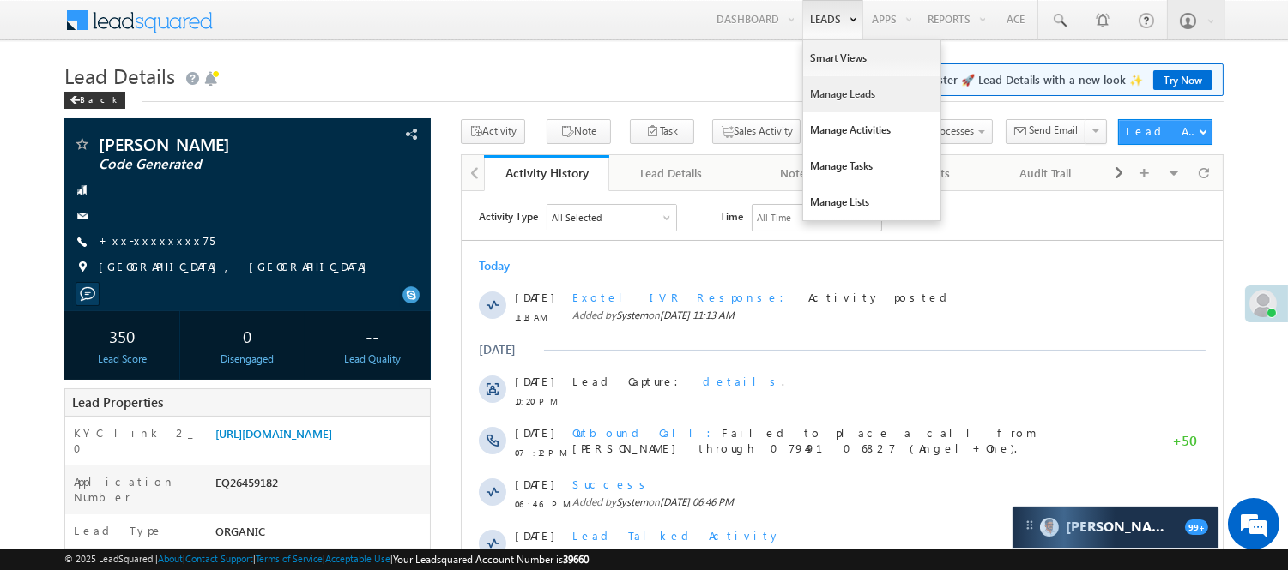
click at [862, 96] on link "Manage Leads" at bounding box center [871, 94] width 137 height 36
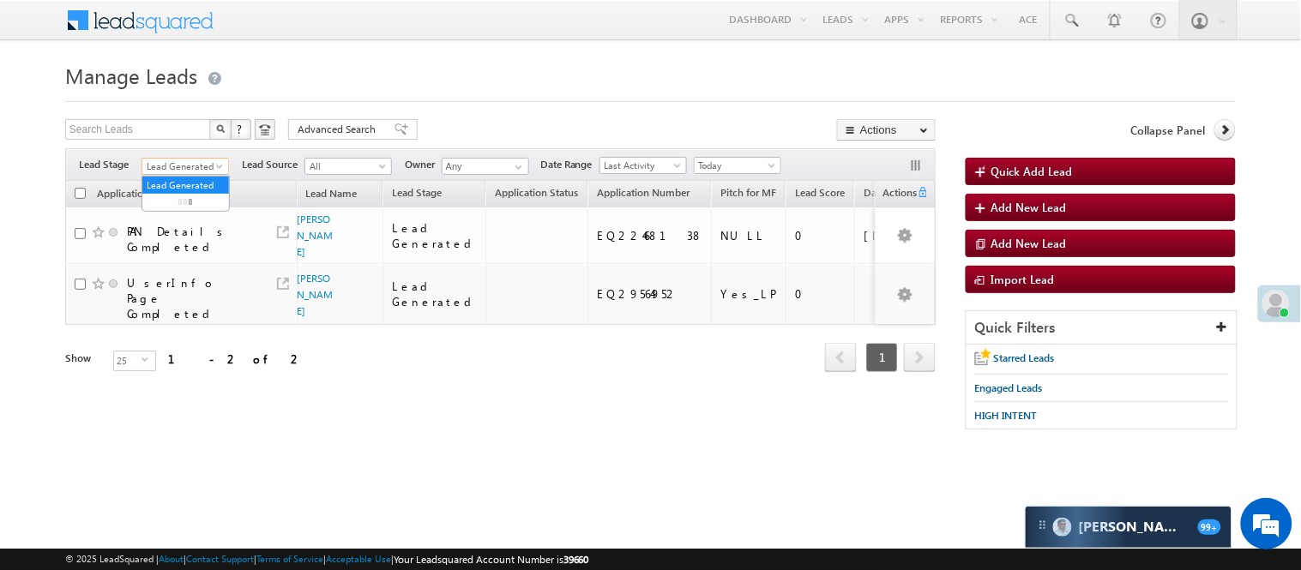
click at [198, 158] on link "Lead Generated" at bounding box center [185, 166] width 87 height 17
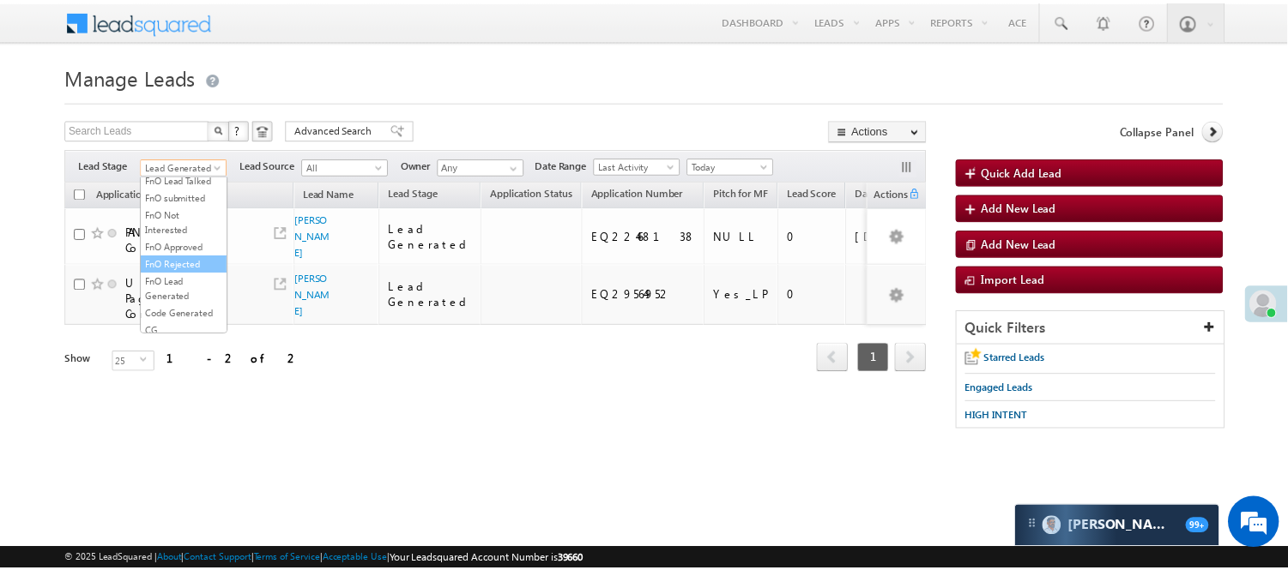
scroll to position [381, 0]
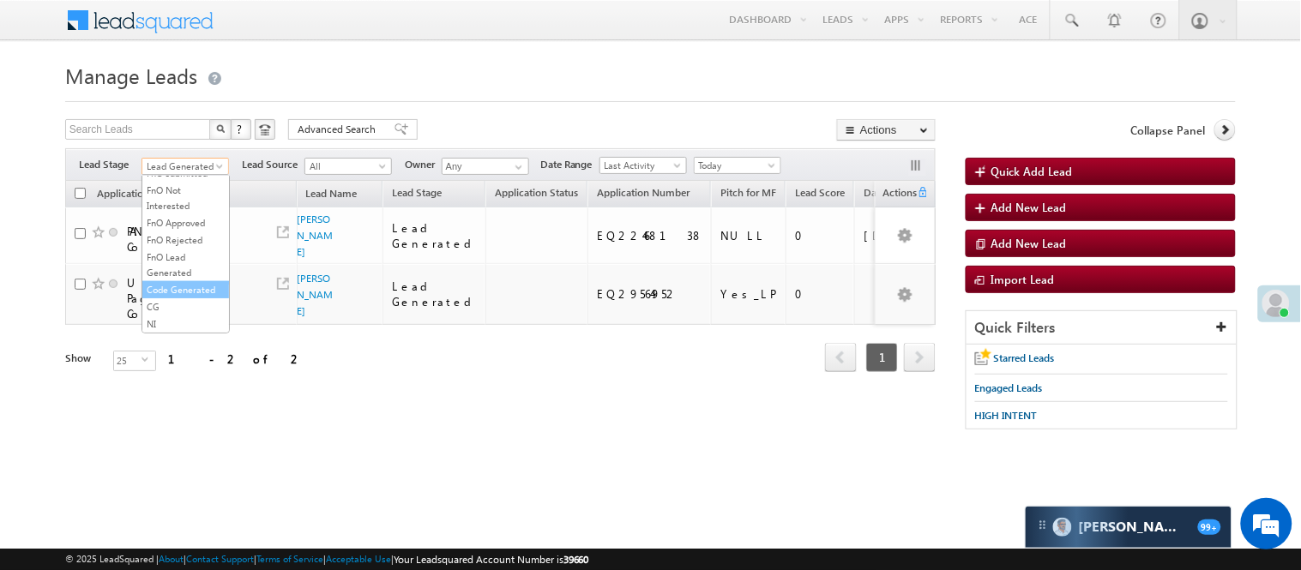
click at [191, 298] on link "Code Generated" at bounding box center [185, 289] width 87 height 15
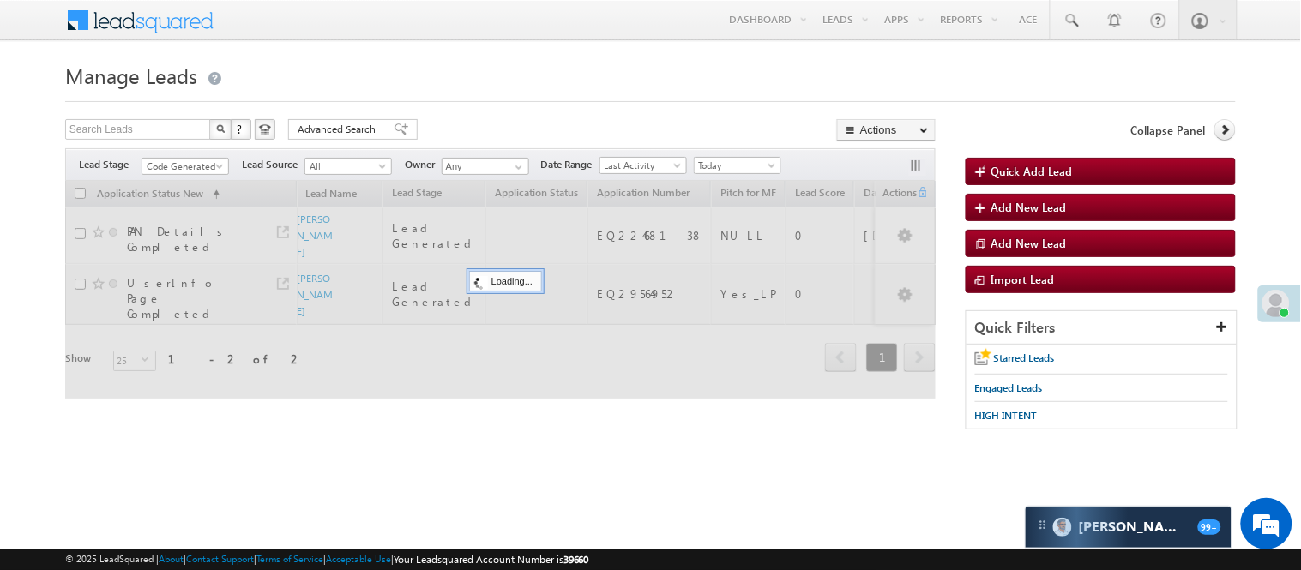
click at [387, 100] on div at bounding box center [650, 96] width 1171 height 11
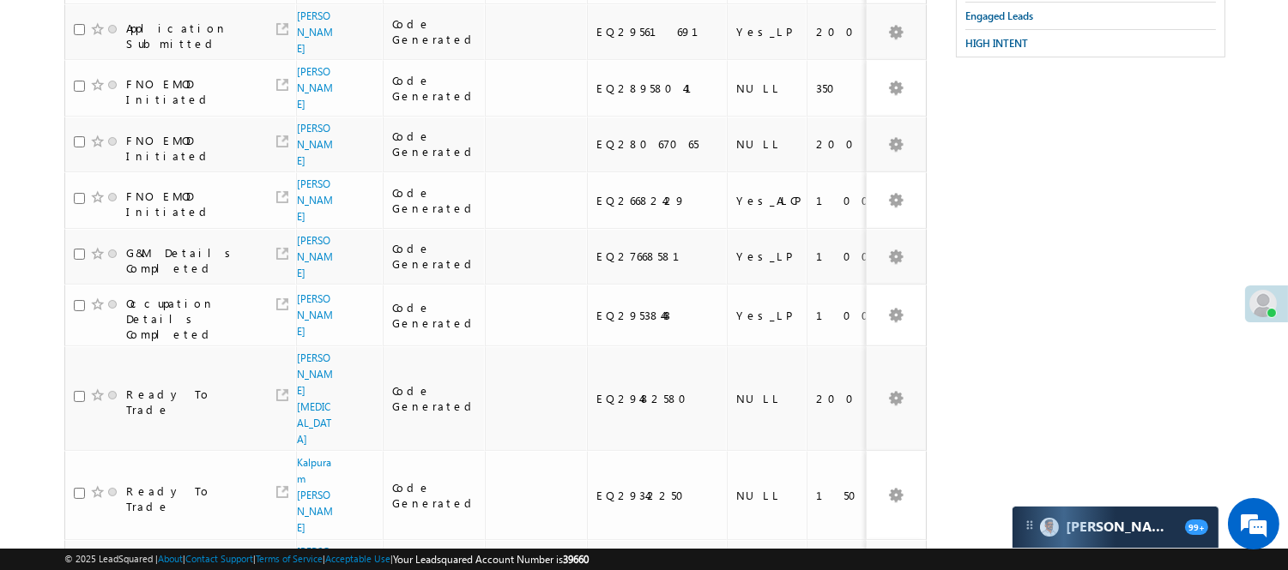
scroll to position [95, 0]
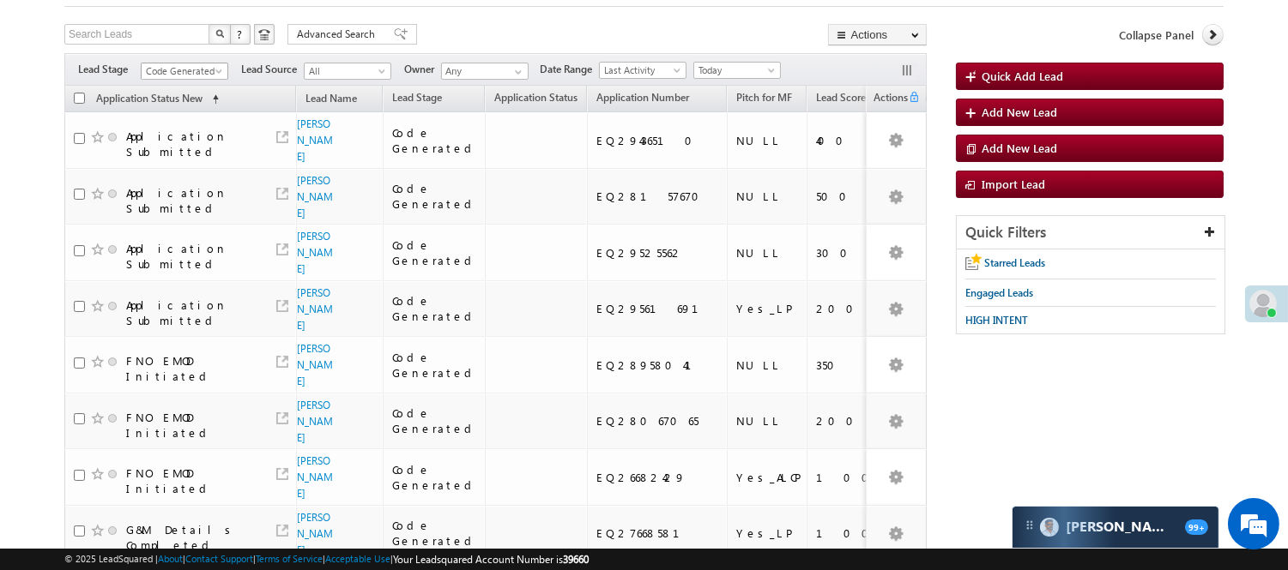
click at [175, 71] on span "Code Generated" at bounding box center [182, 70] width 81 height 15
click at [182, 115] on link "Lead Generated" at bounding box center [185, 107] width 87 height 15
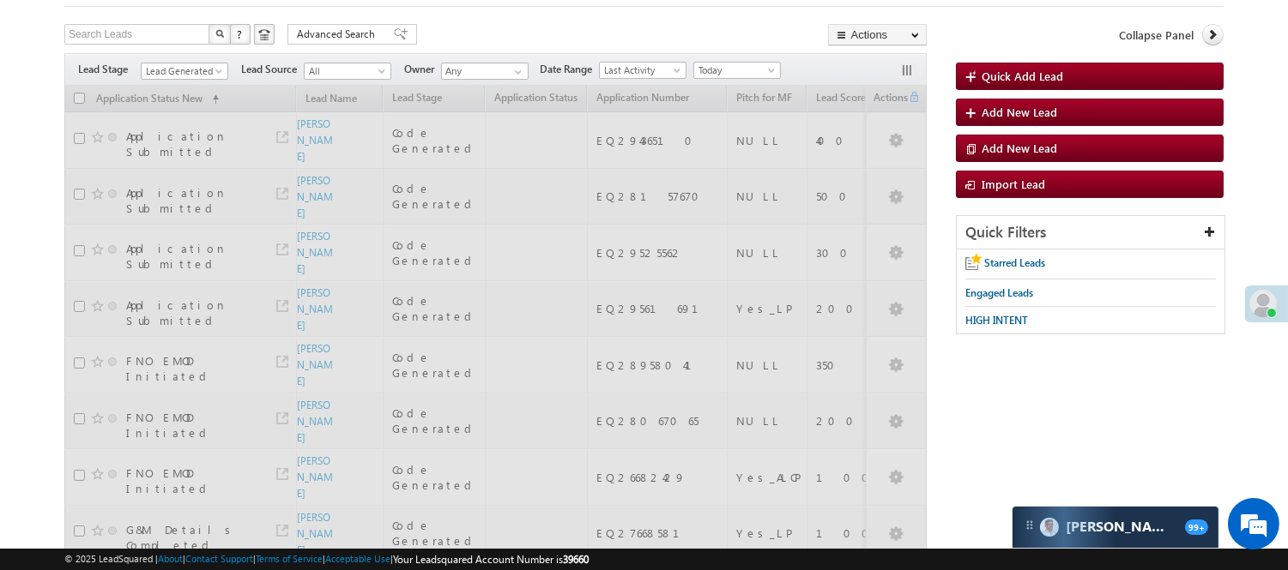
click at [559, 32] on div "Search Leads X ? 20 results found Advanced Search Advanced Search Advanced sear…" at bounding box center [495, 36] width 862 height 25
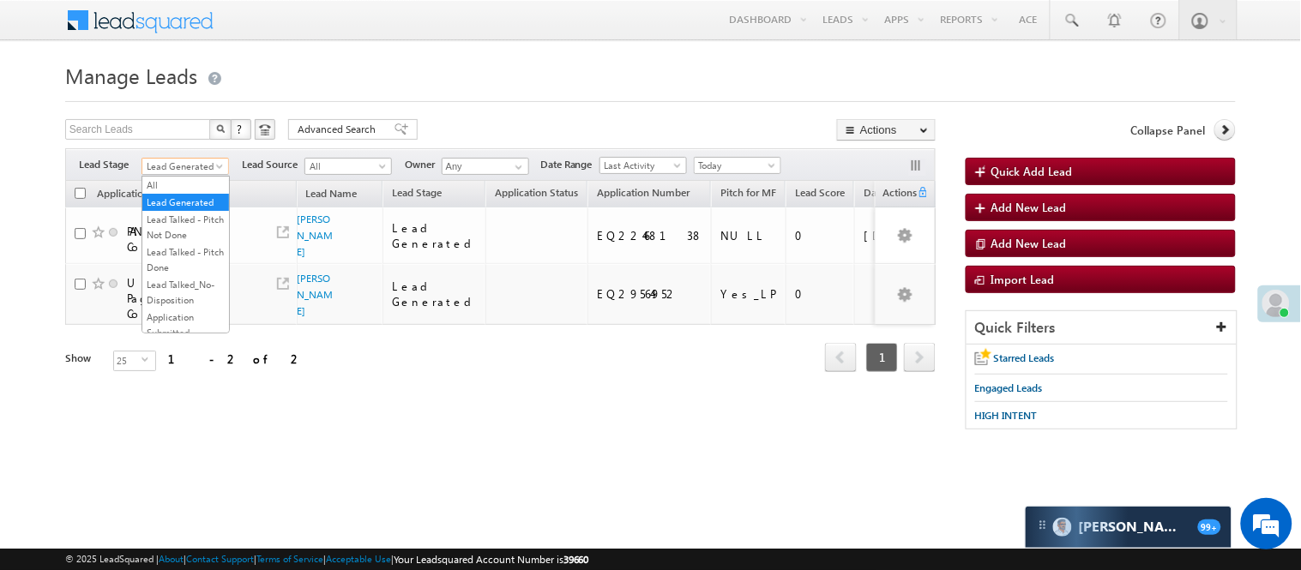
click at [204, 165] on span "Lead Generated" at bounding box center [182, 166] width 81 height 15
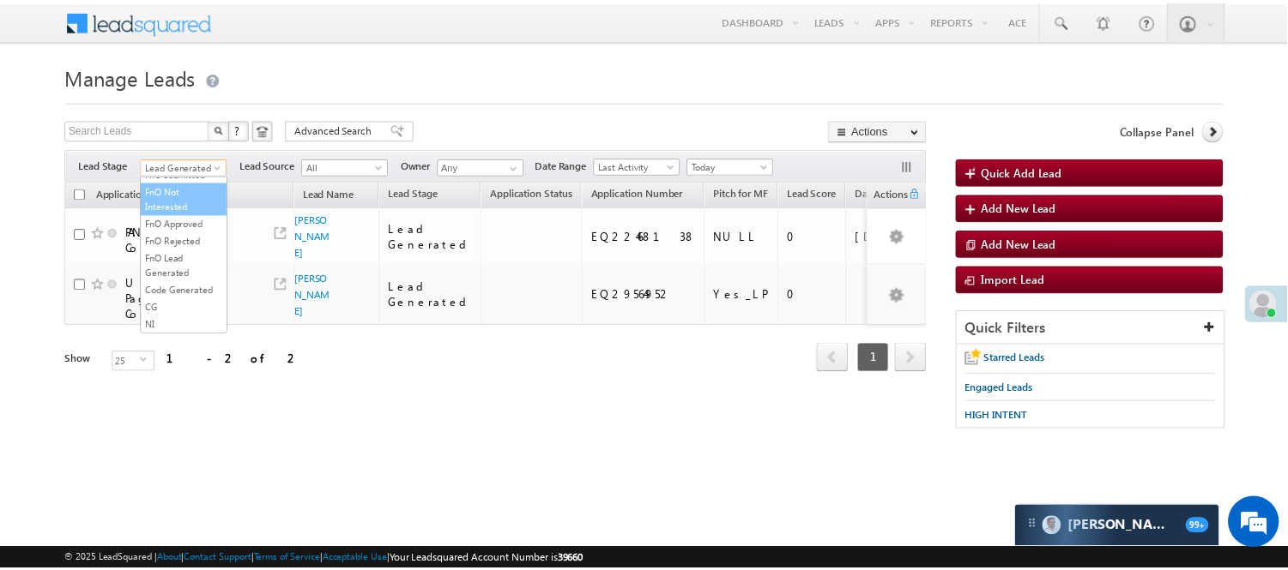
scroll to position [425, 0]
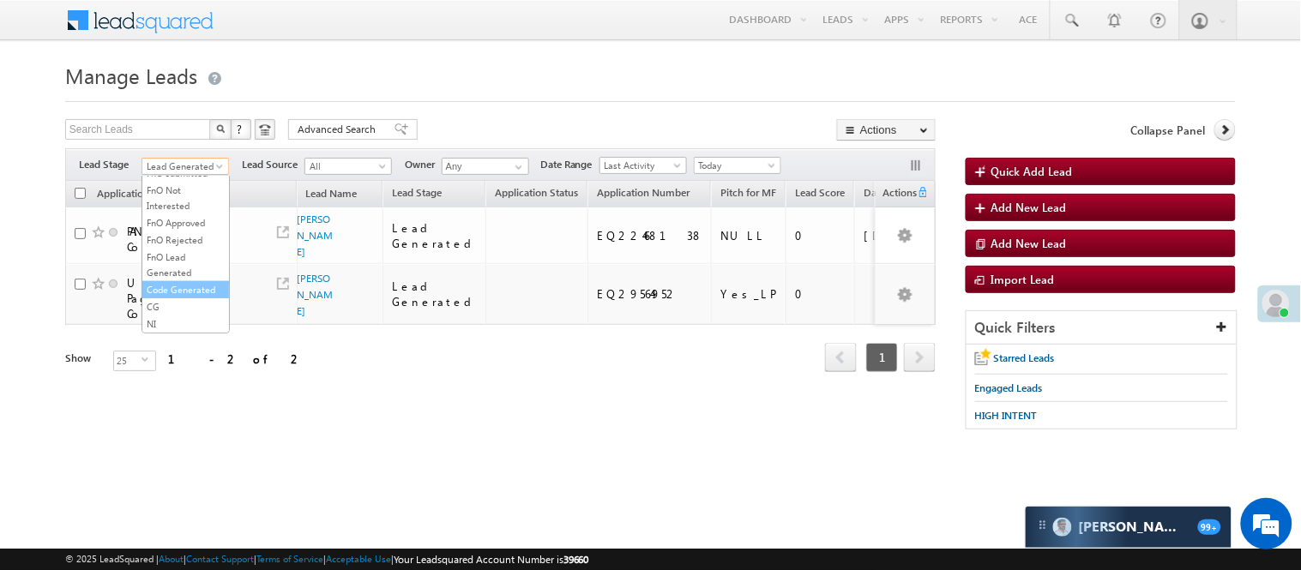
click at [172, 290] on link "Code Generated" at bounding box center [185, 289] width 87 height 15
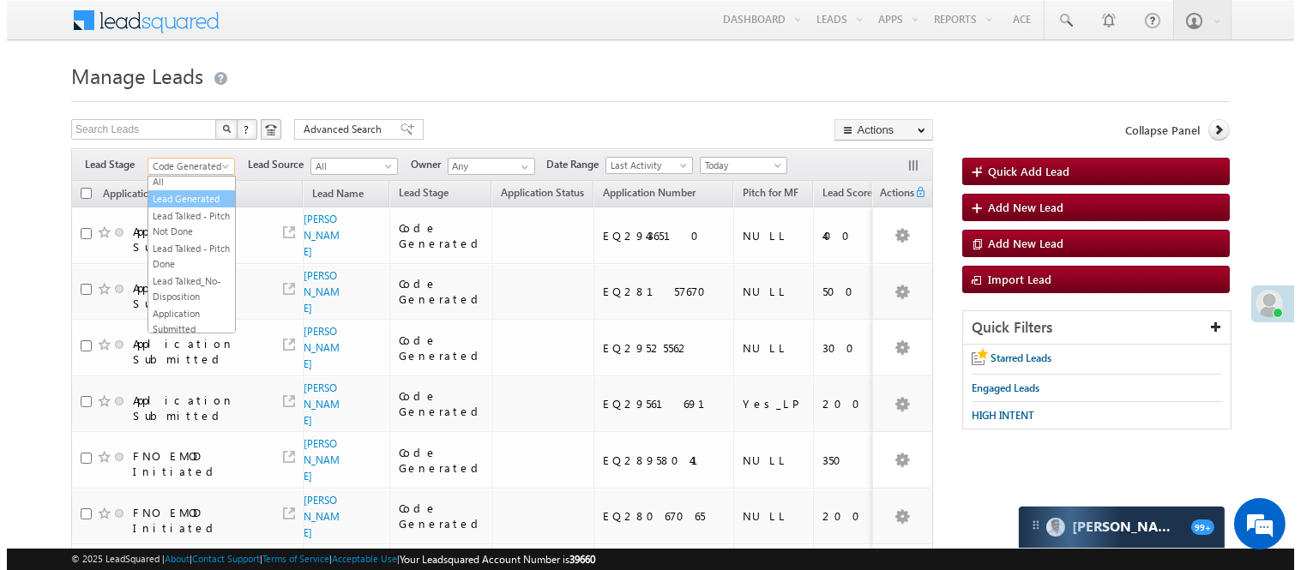
scroll to position [0, 0]
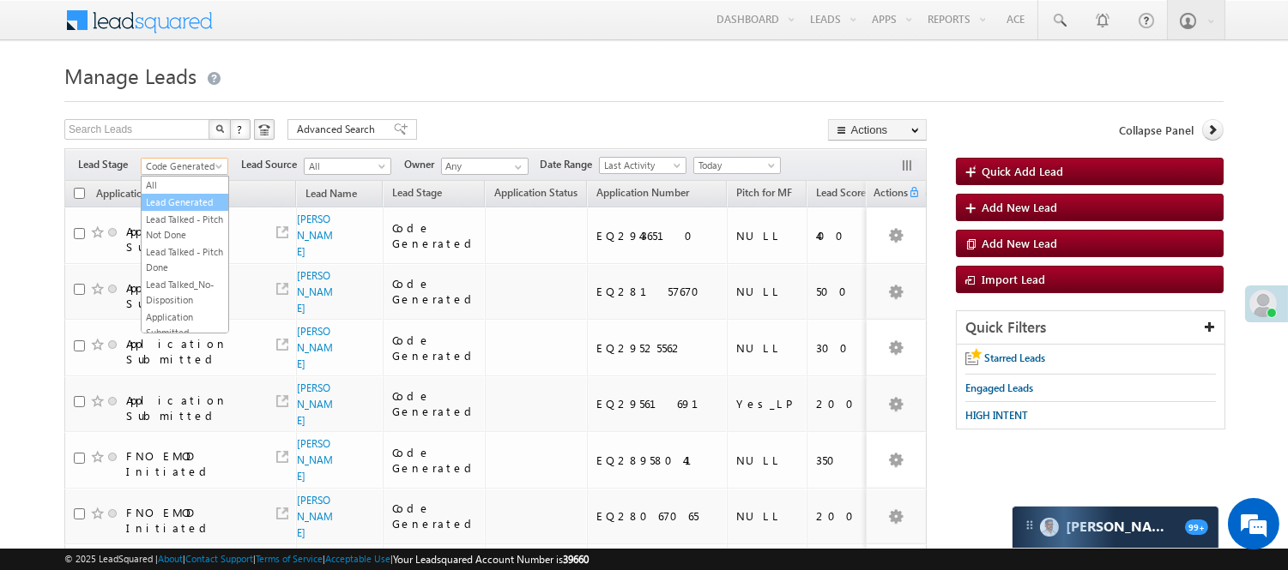
click at [184, 202] on link "Lead Generated" at bounding box center [185, 202] width 87 height 15
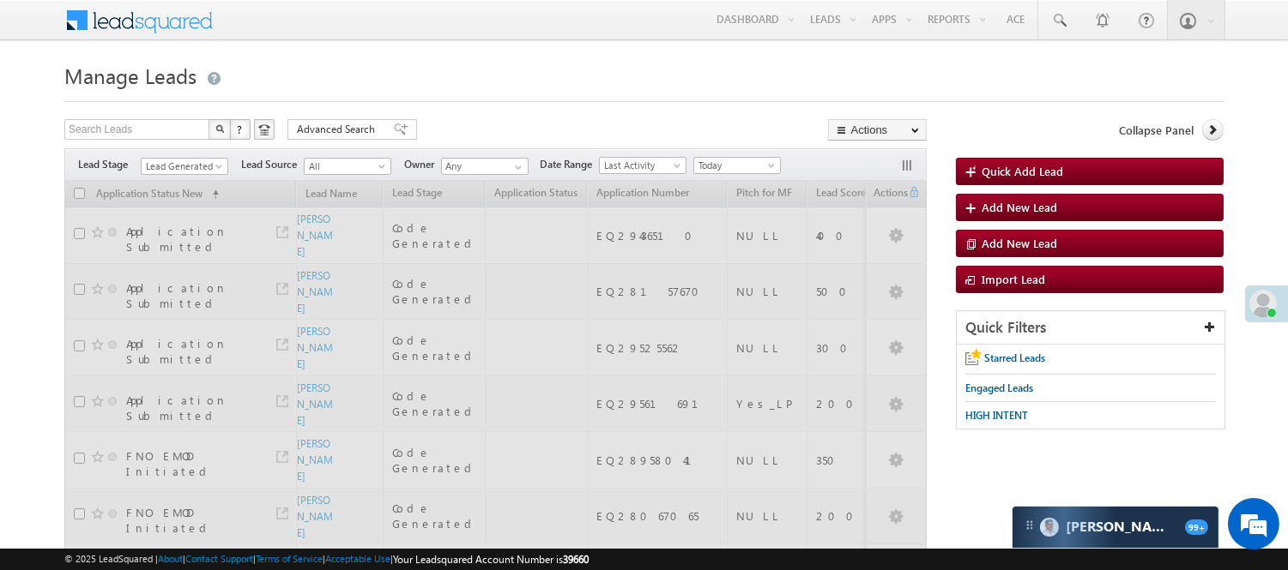
click at [429, 89] on h1 "Manage Leads" at bounding box center [643, 73] width 1159 height 33
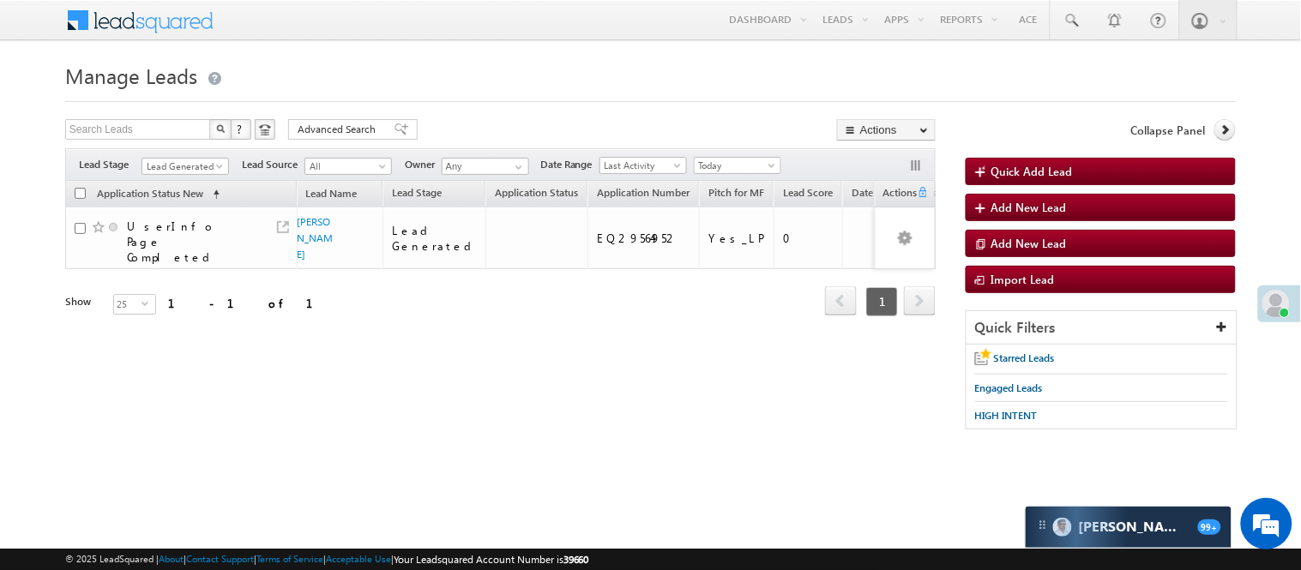
click at [584, 88] on h1 "Manage Leads" at bounding box center [650, 73] width 1171 height 33
